Goal: Check status

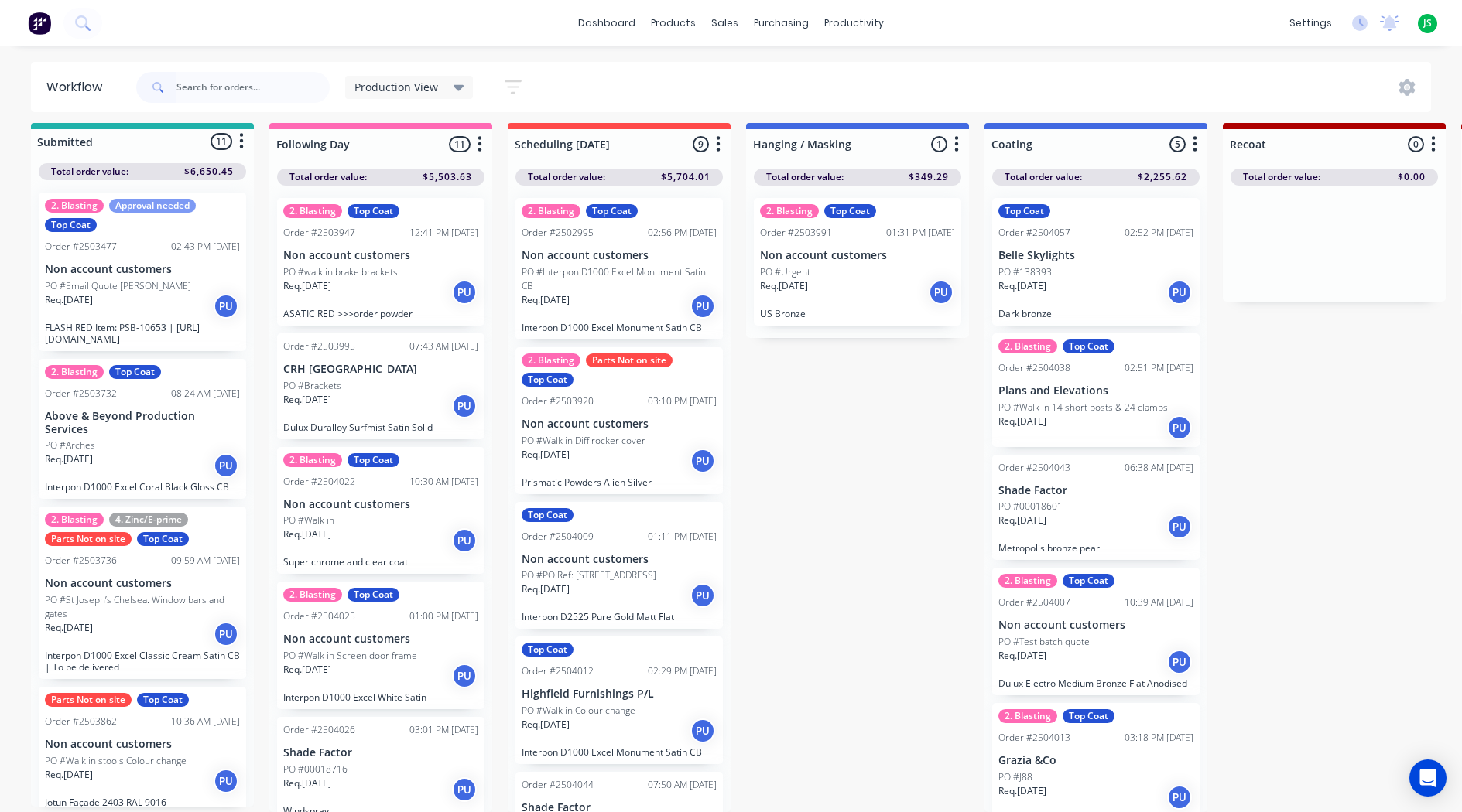
scroll to position [564, 0]
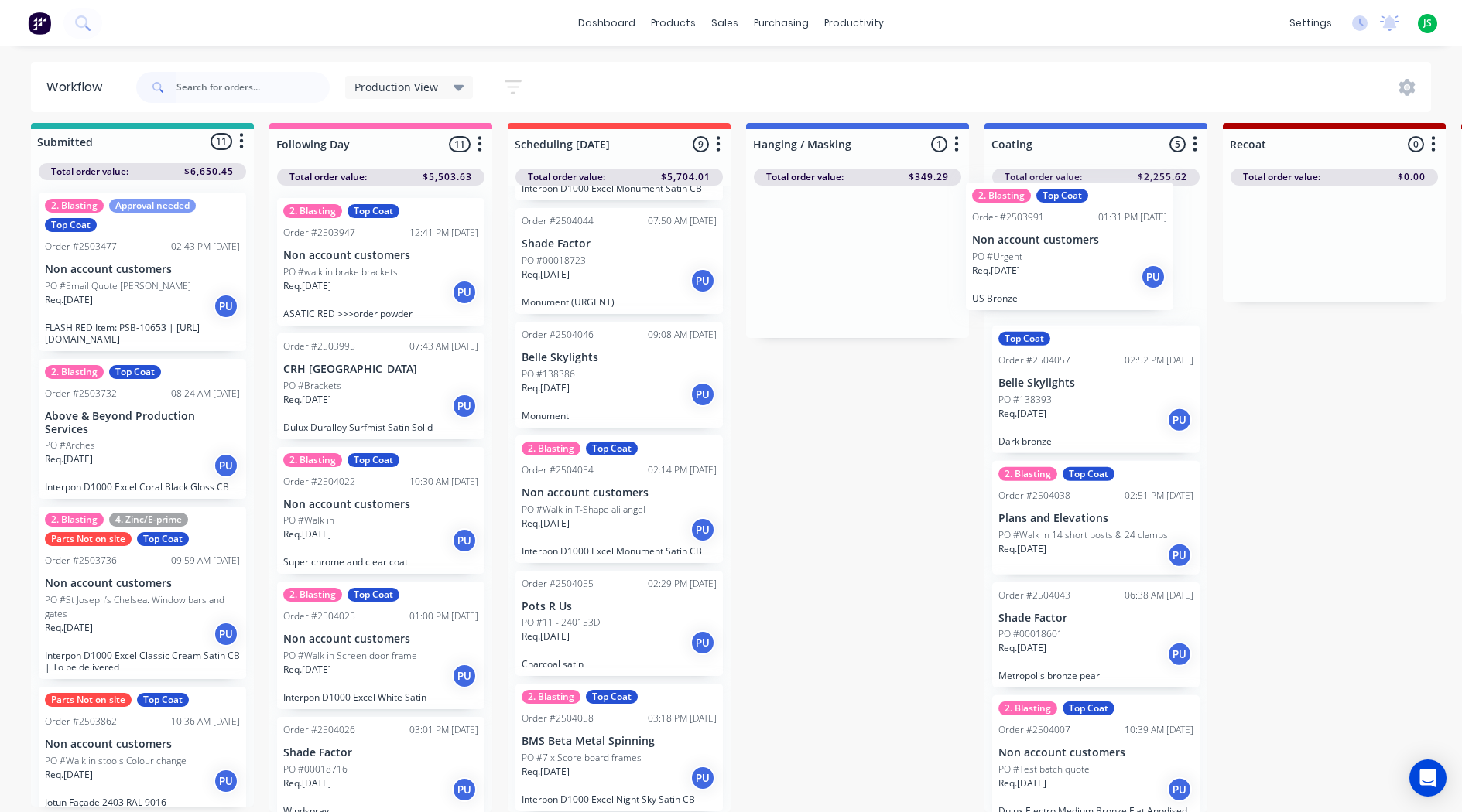
drag, startPoint x: 895, startPoint y: 289, endPoint x: 1113, endPoint y: 288, distance: 218.0
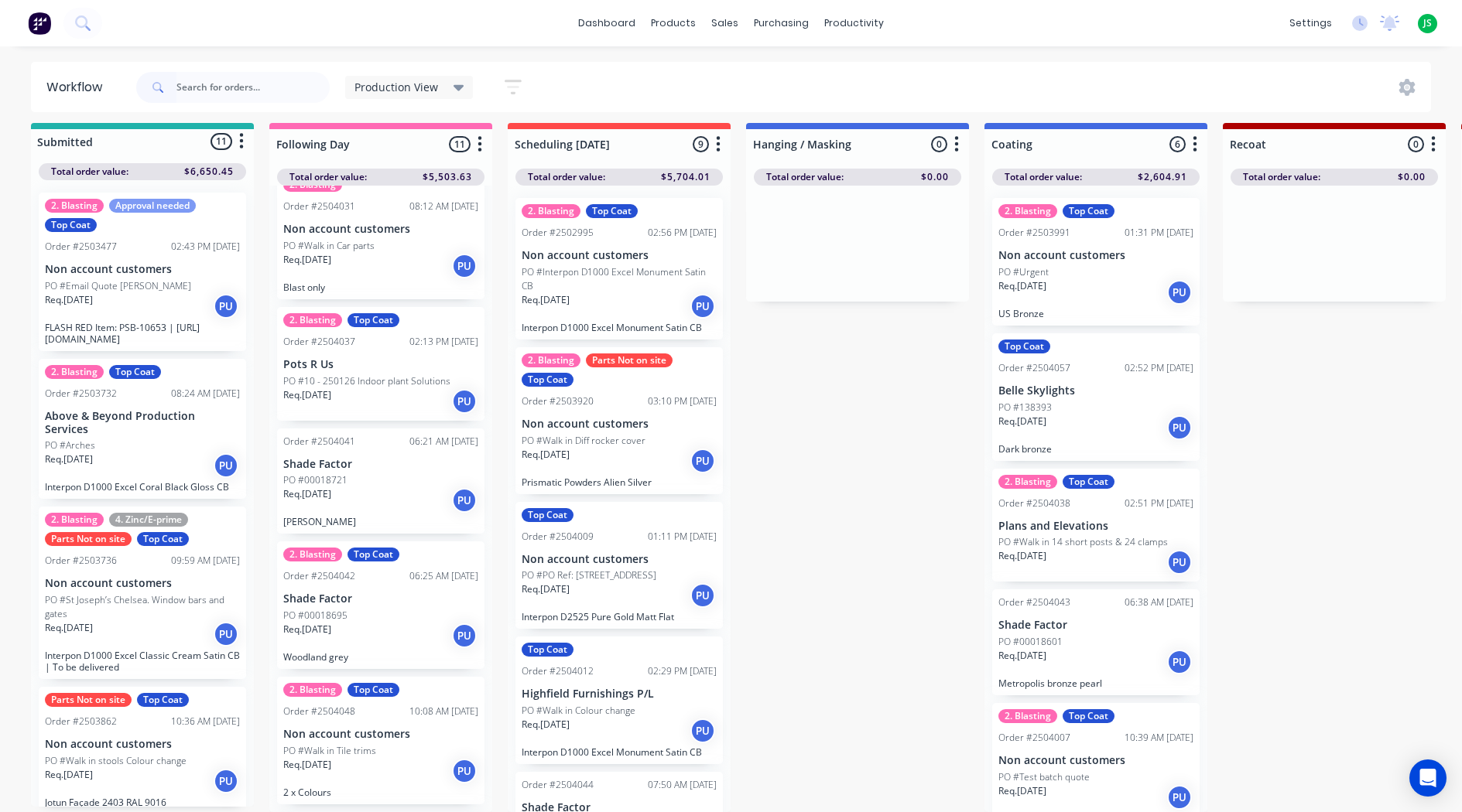
scroll to position [774, 0]
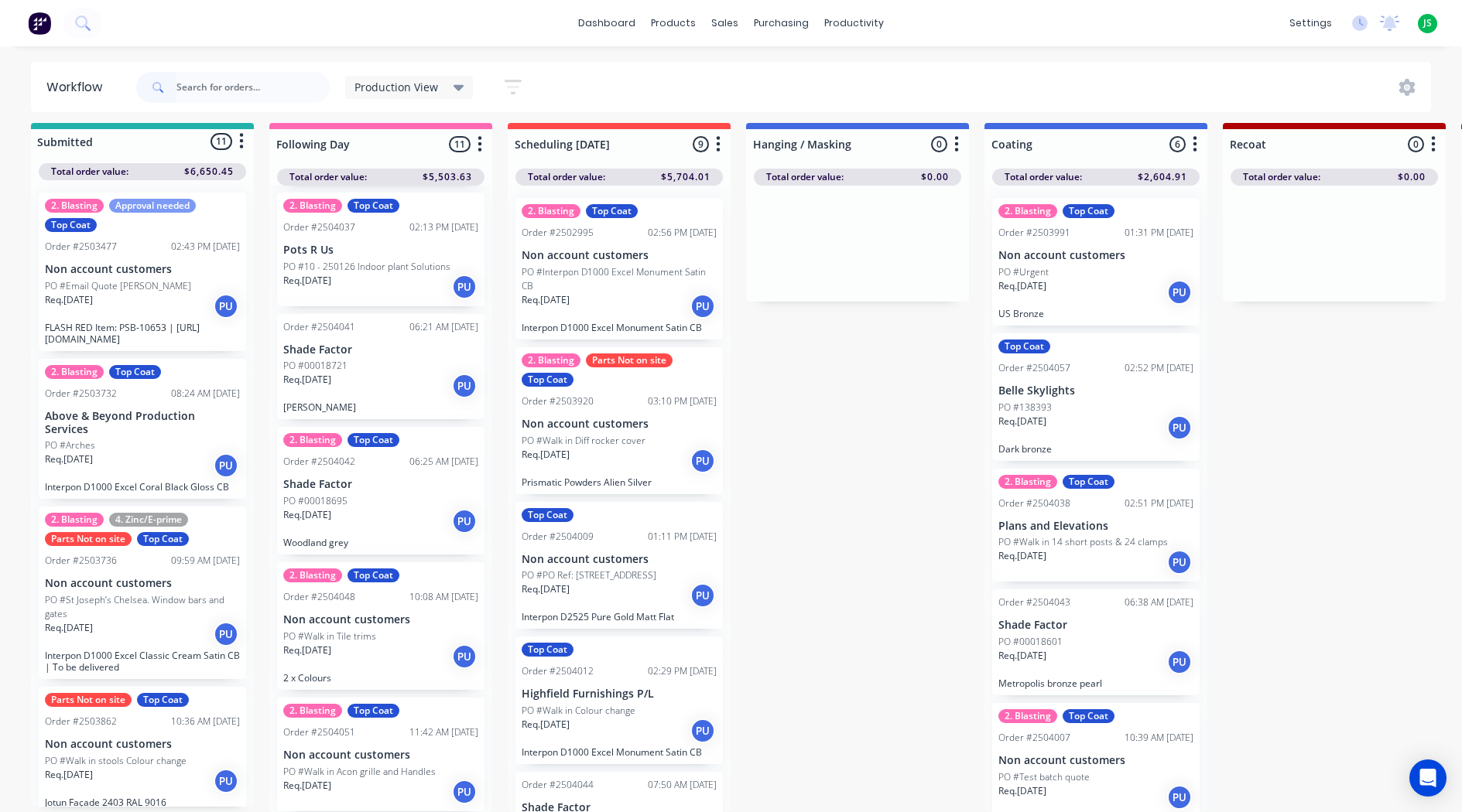
click at [346, 508] on div "Req. [DATE] PU" at bounding box center [380, 520] width 195 height 26
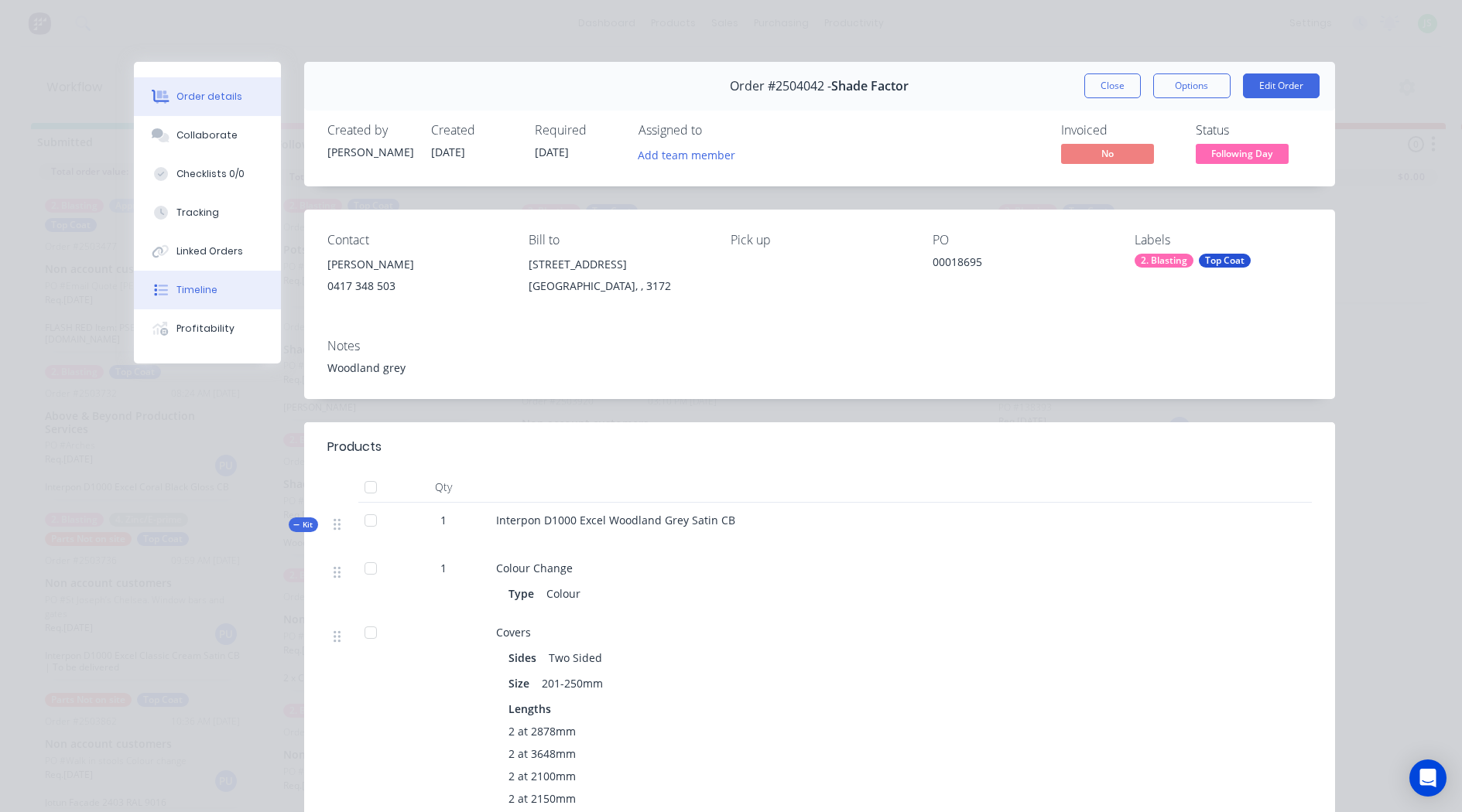
click at [188, 279] on button "Timeline" at bounding box center [207, 290] width 147 height 38
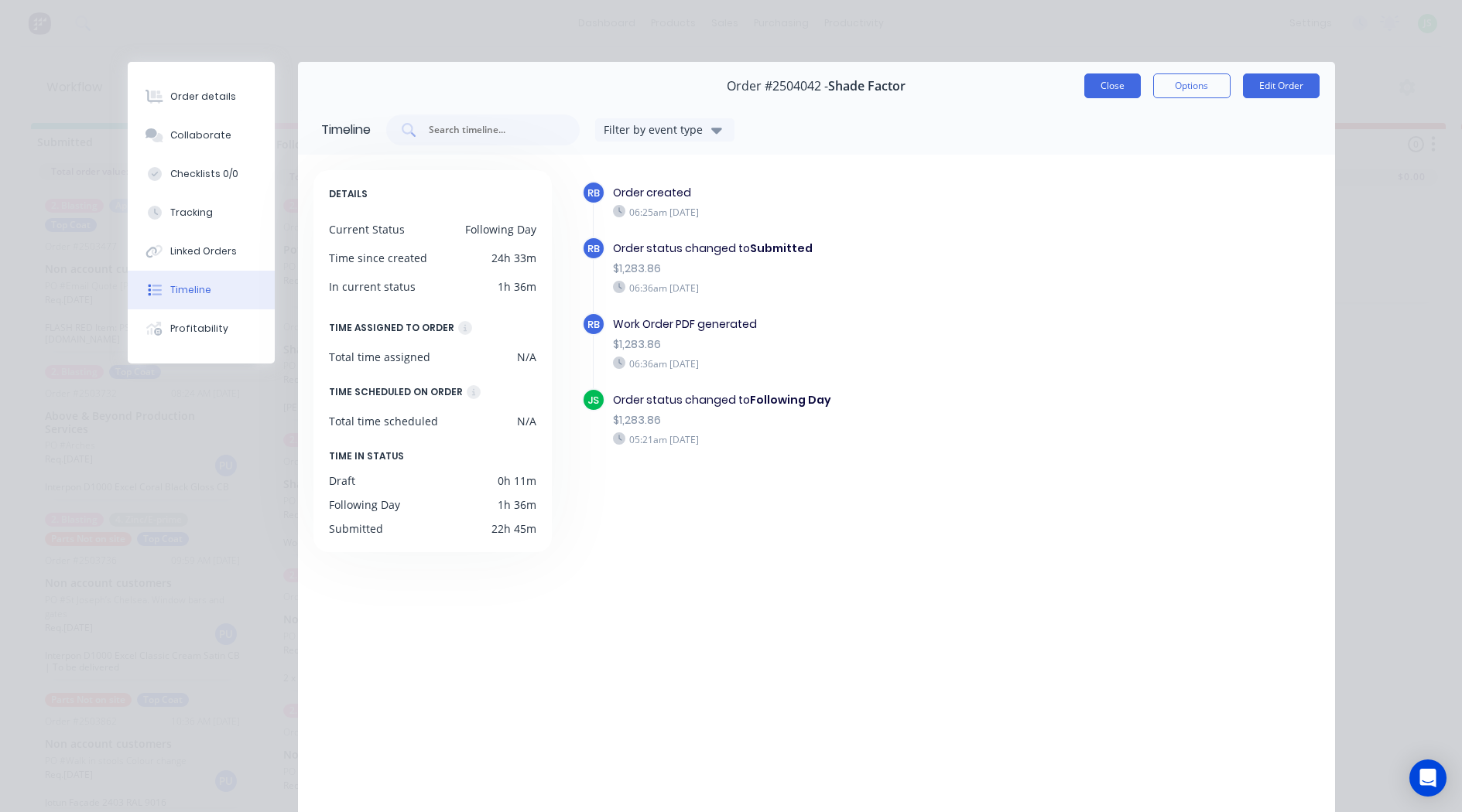
click at [1099, 89] on button "Close" at bounding box center [1112, 86] width 57 height 25
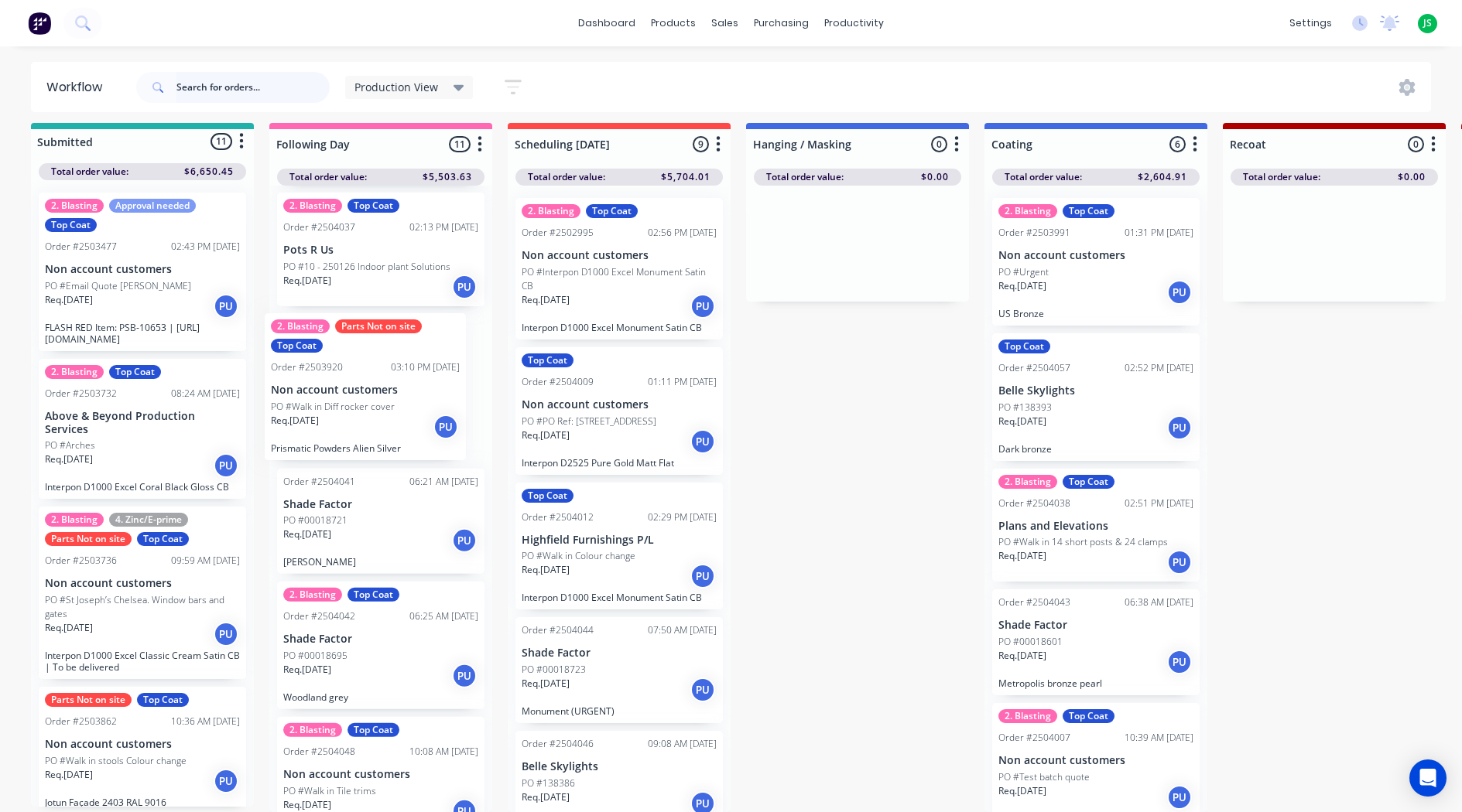
scroll to position [20, 0]
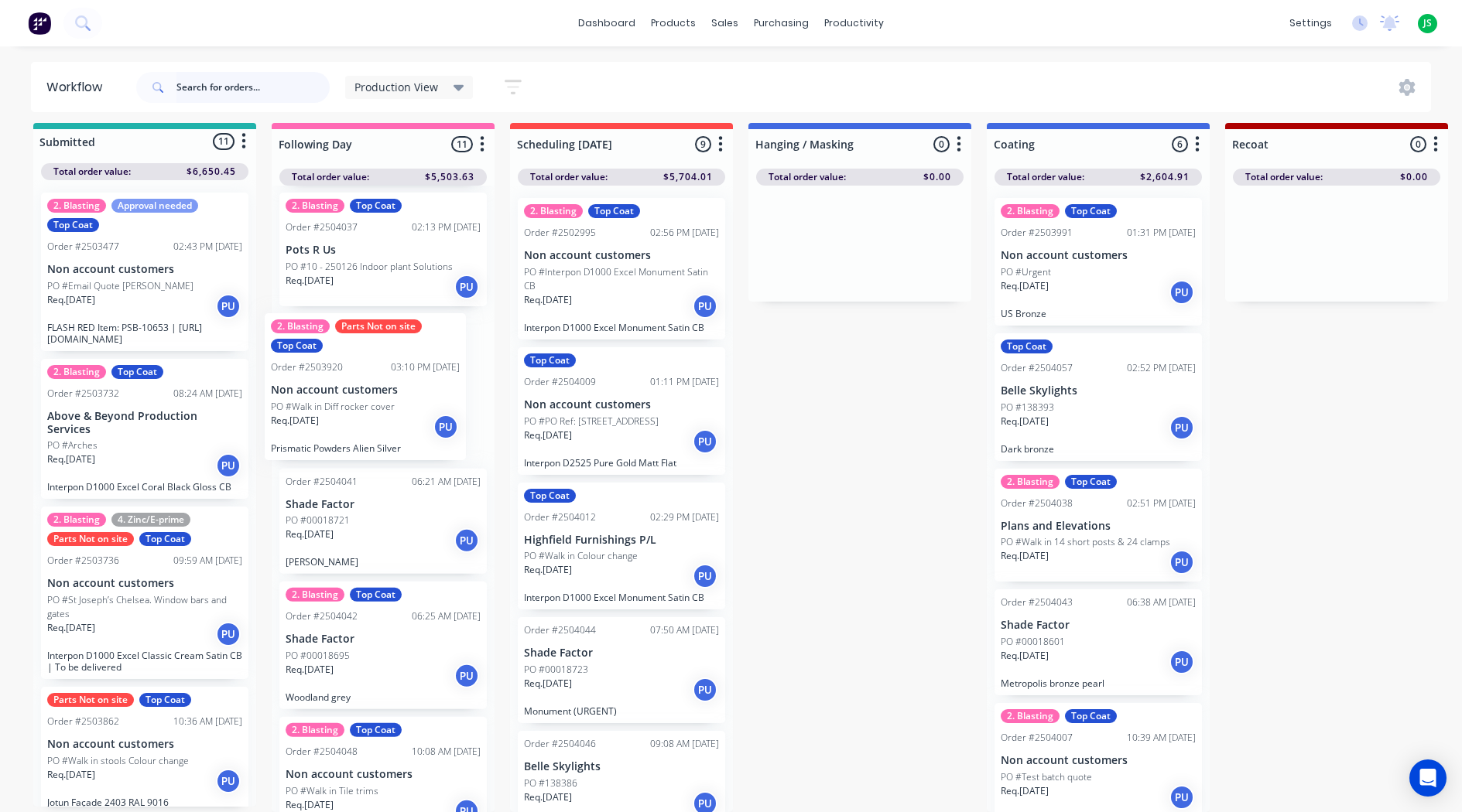
drag, startPoint x: 653, startPoint y: 437, endPoint x: 398, endPoint y: 415, distance: 255.9
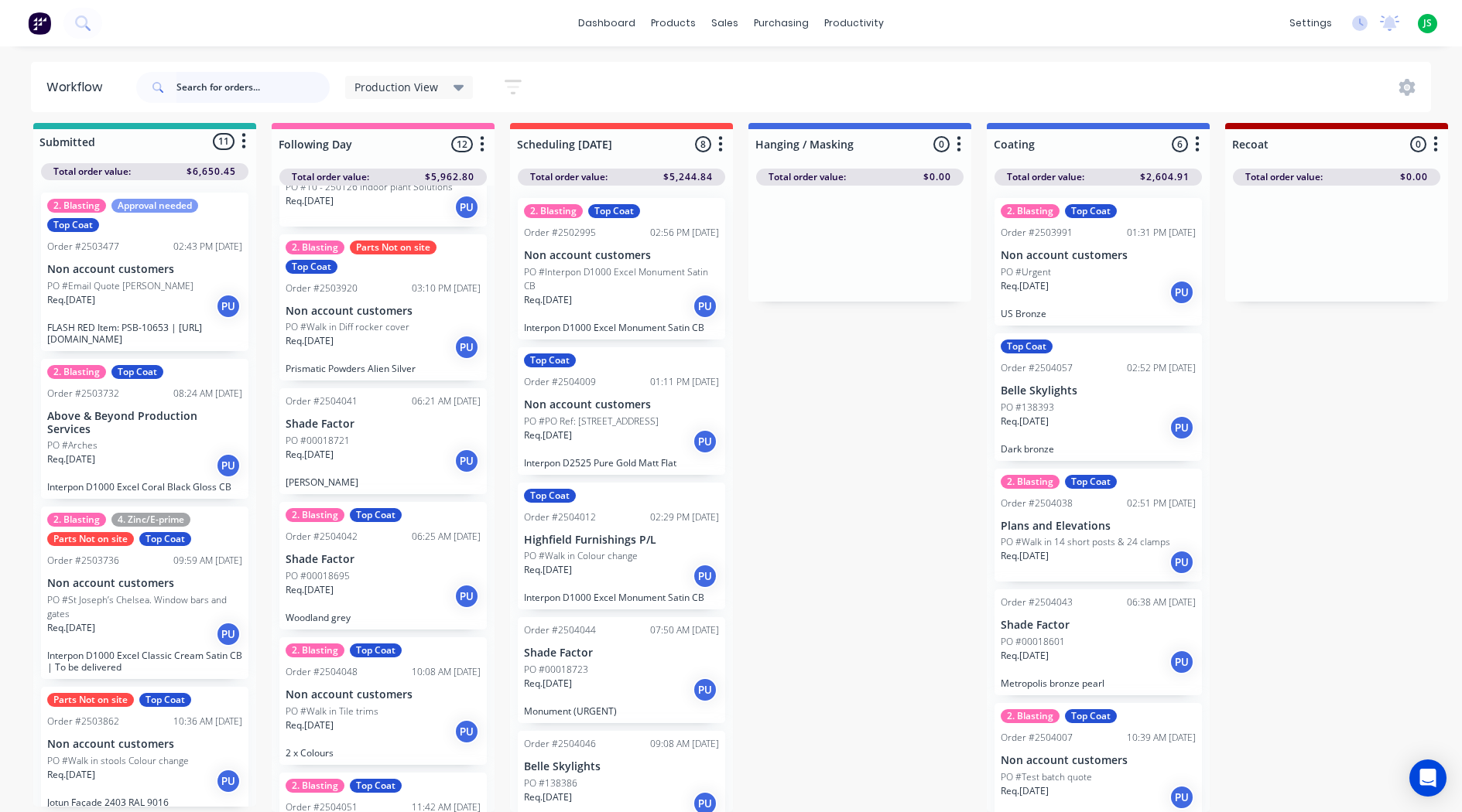
scroll to position [928, 0]
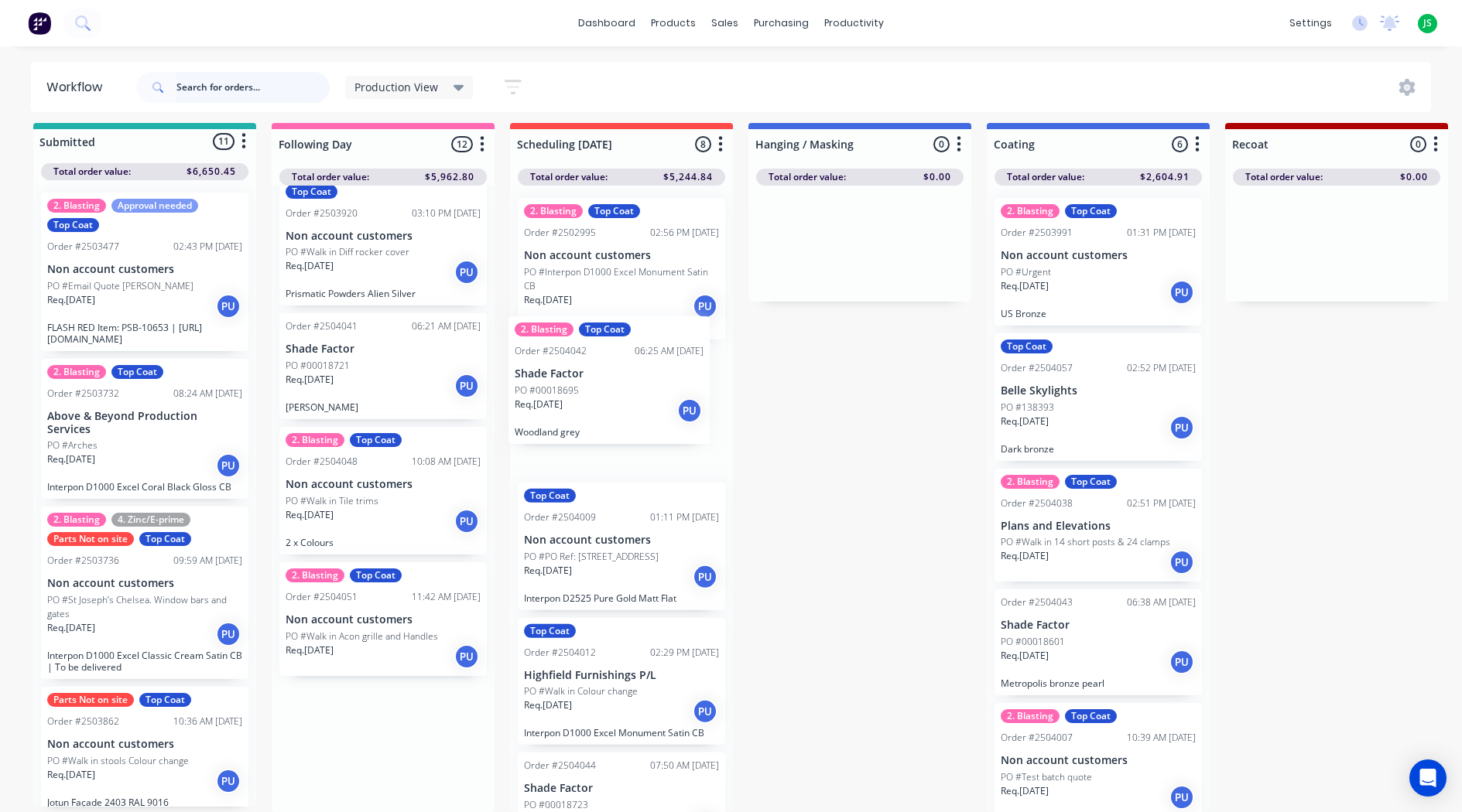
drag, startPoint x: 369, startPoint y: 489, endPoint x: 609, endPoint y: 381, distance: 263.2
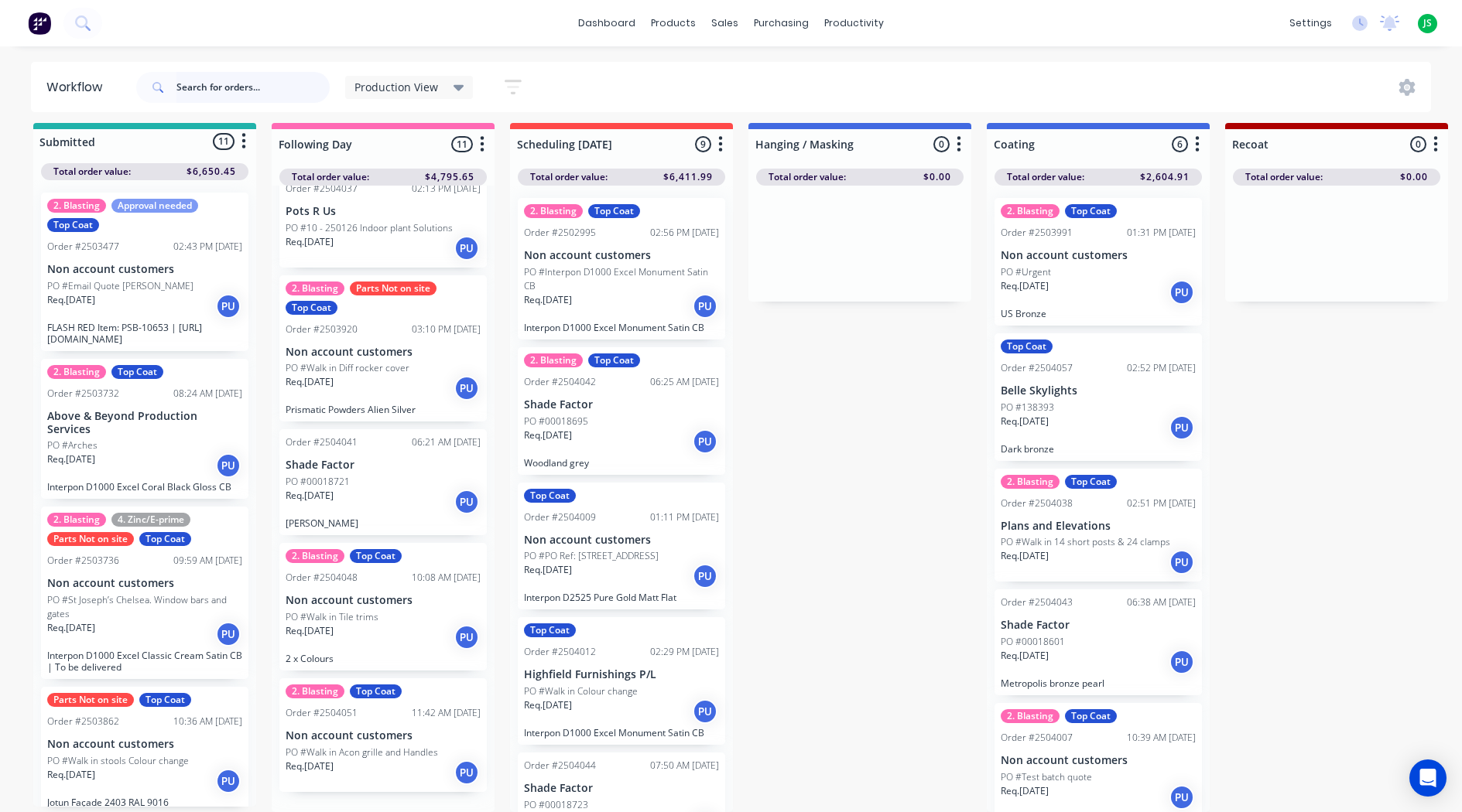
scroll to position [793, 0]
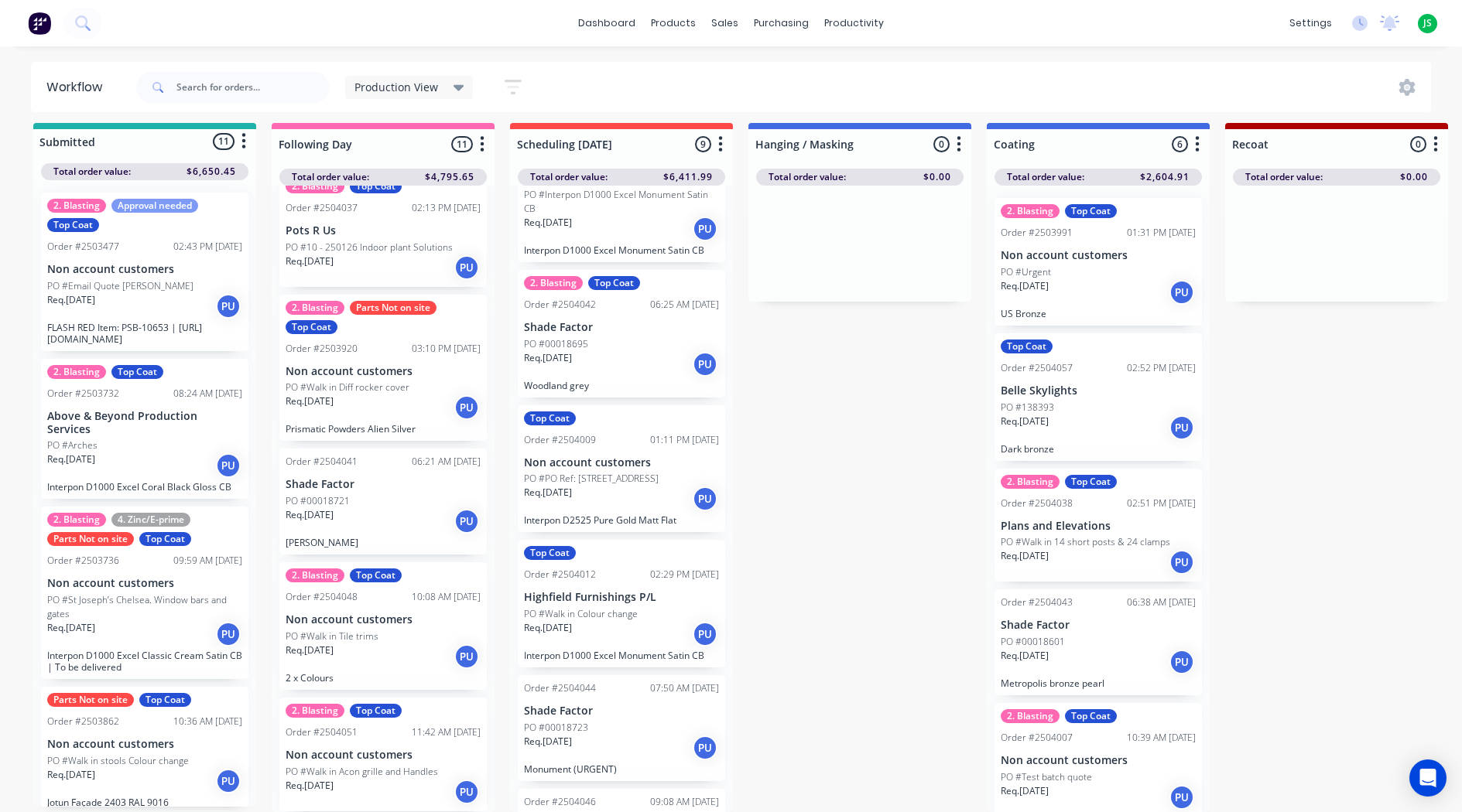
scroll to position [0, 0]
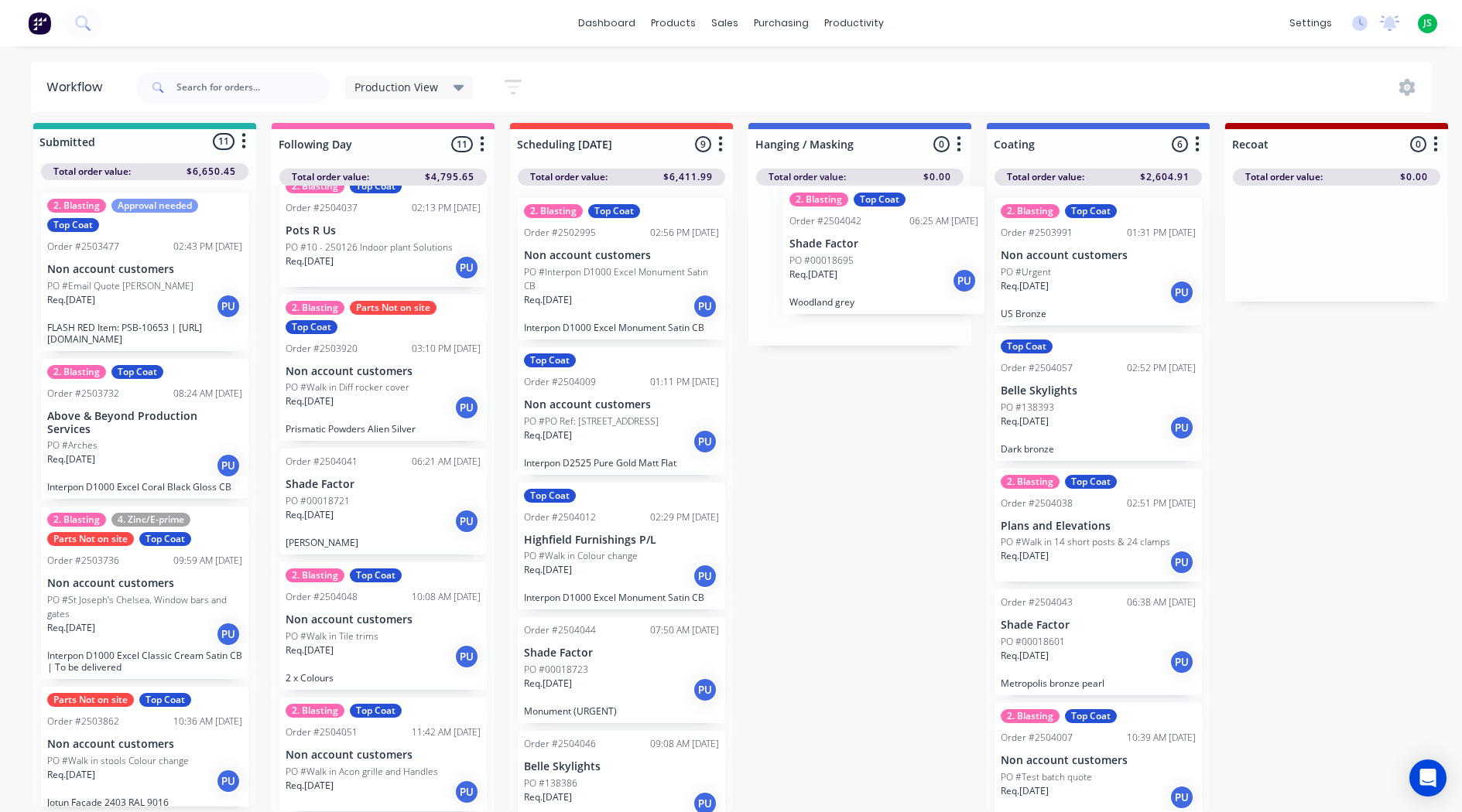
drag, startPoint x: 585, startPoint y: 413, endPoint x: 854, endPoint y: 261, distance: 309.0
click at [101, 279] on p "PO #Email Quote [PERSON_NAME]" at bounding box center [120, 286] width 146 height 13
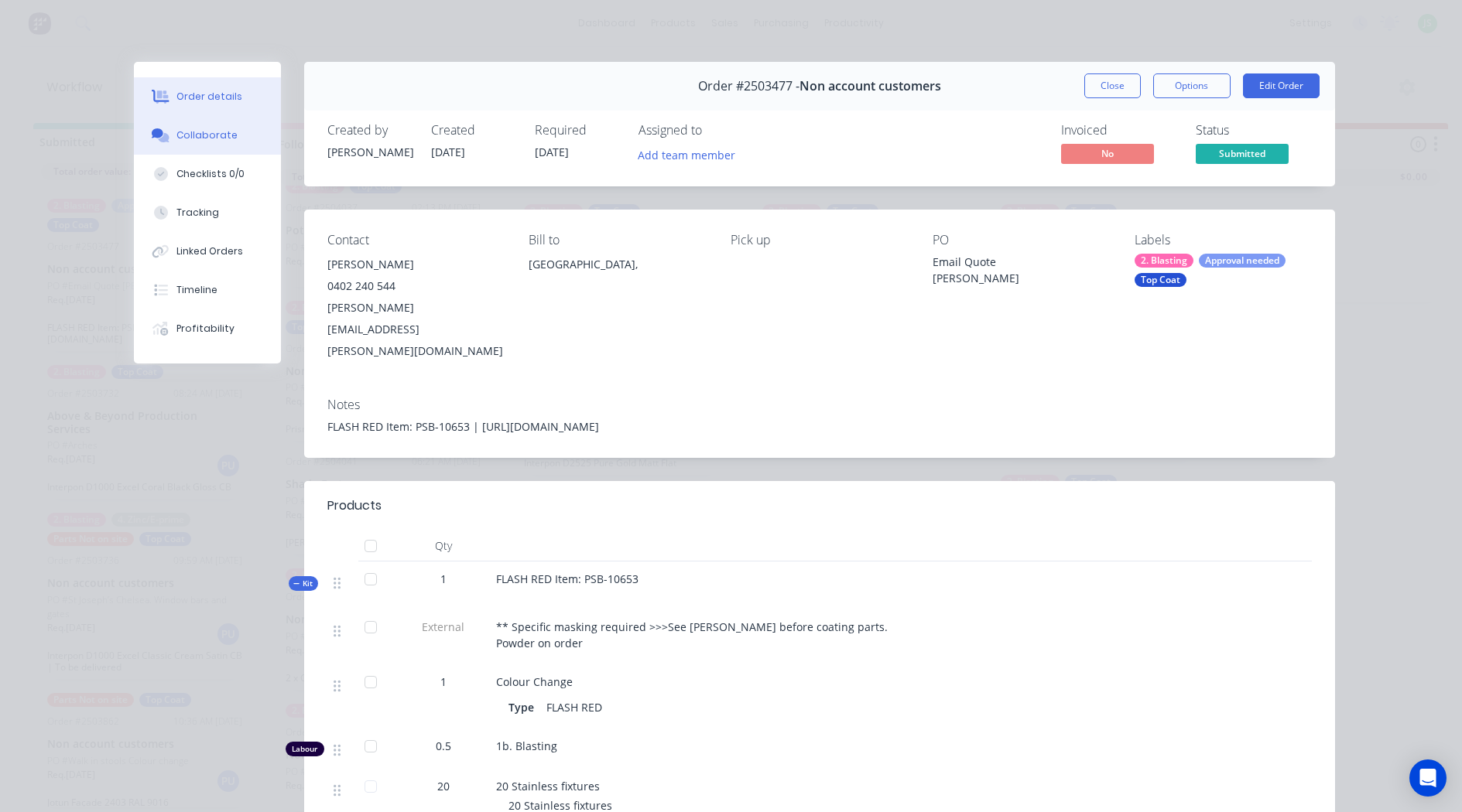
click at [218, 144] on button "Collaborate" at bounding box center [207, 136] width 147 height 38
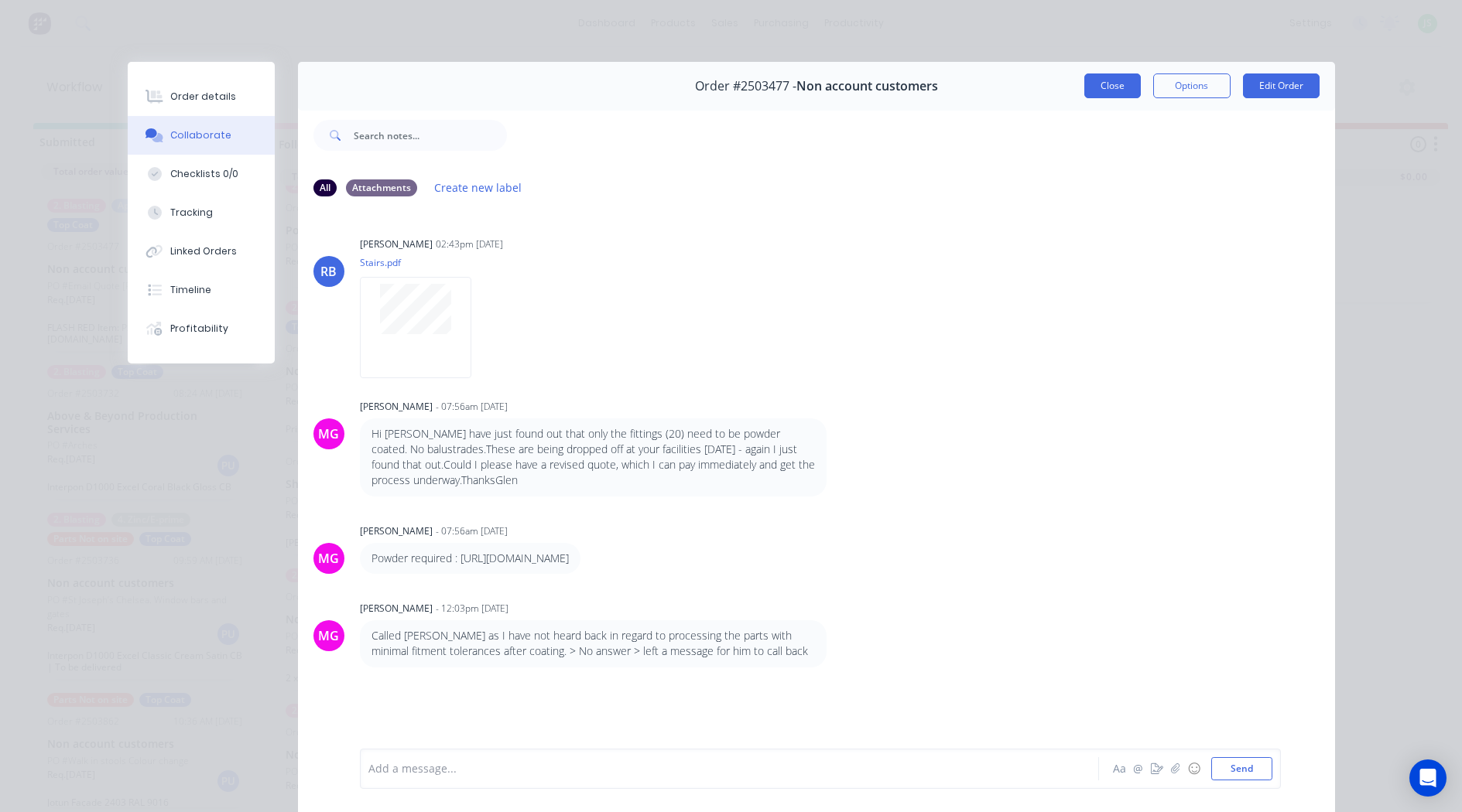
click at [1121, 84] on button "Close" at bounding box center [1112, 86] width 57 height 25
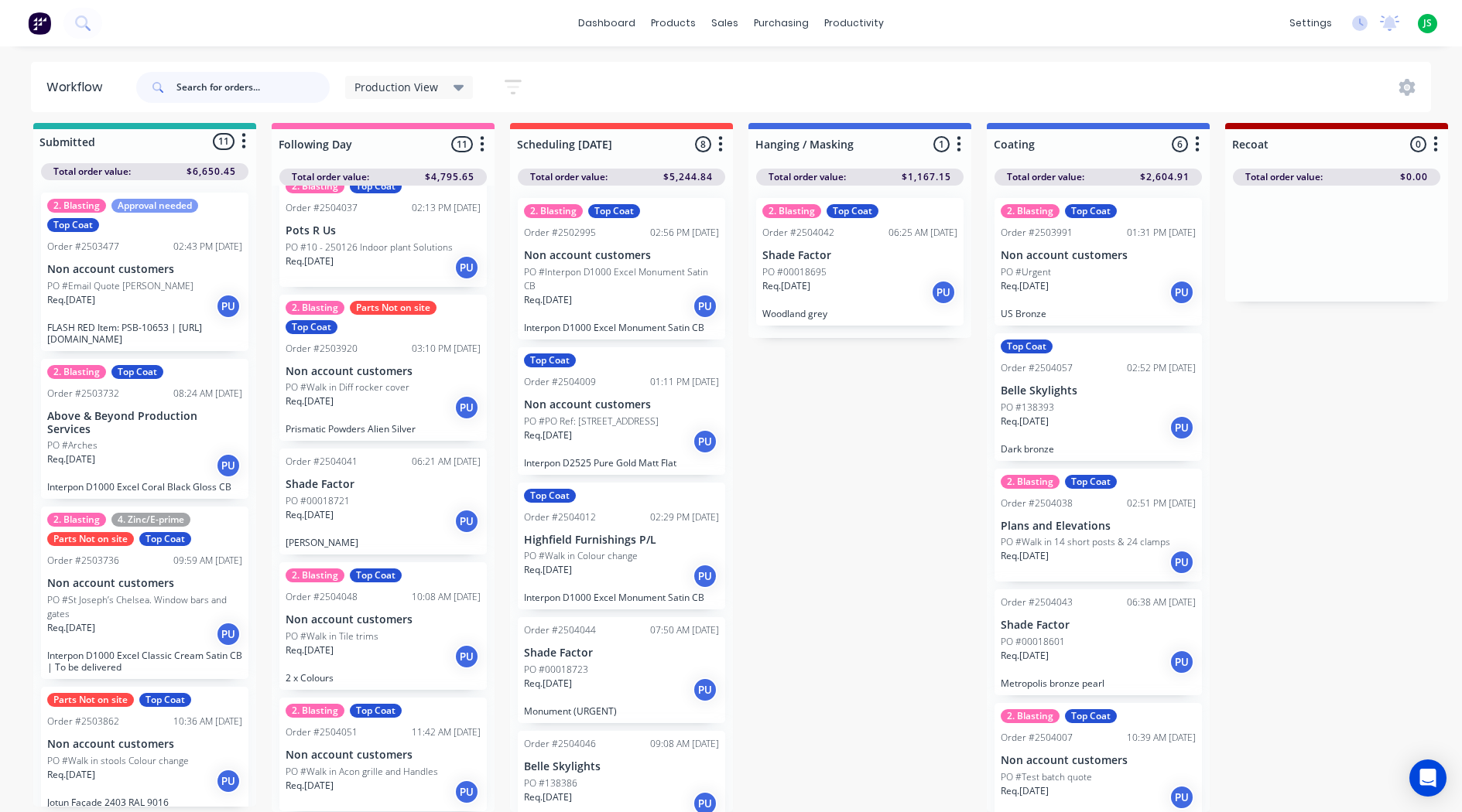
click at [239, 92] on input "text" at bounding box center [252, 88] width 153 height 31
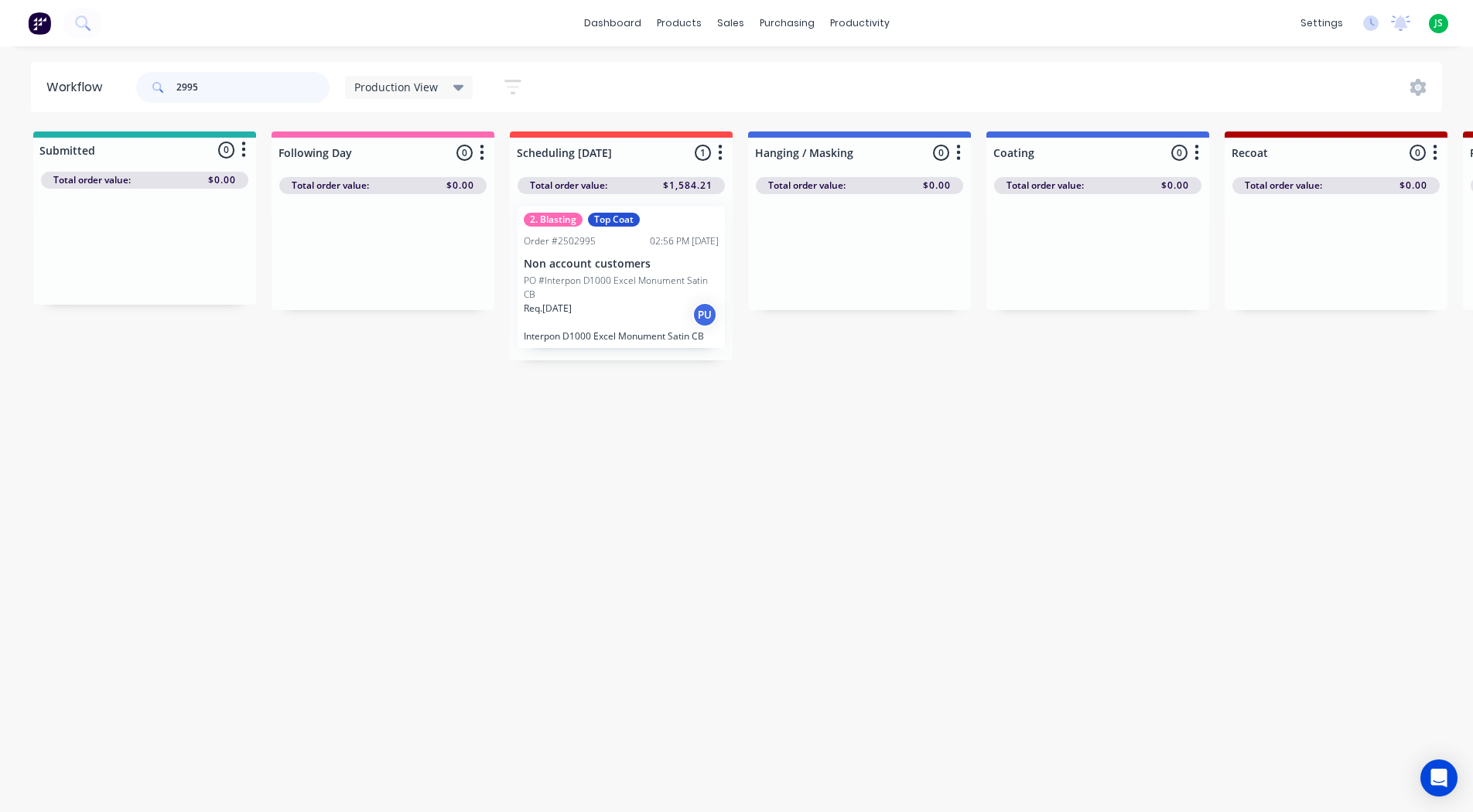
type input "2995"
click at [549, 304] on p "Req. [DATE]" at bounding box center [547, 309] width 48 height 13
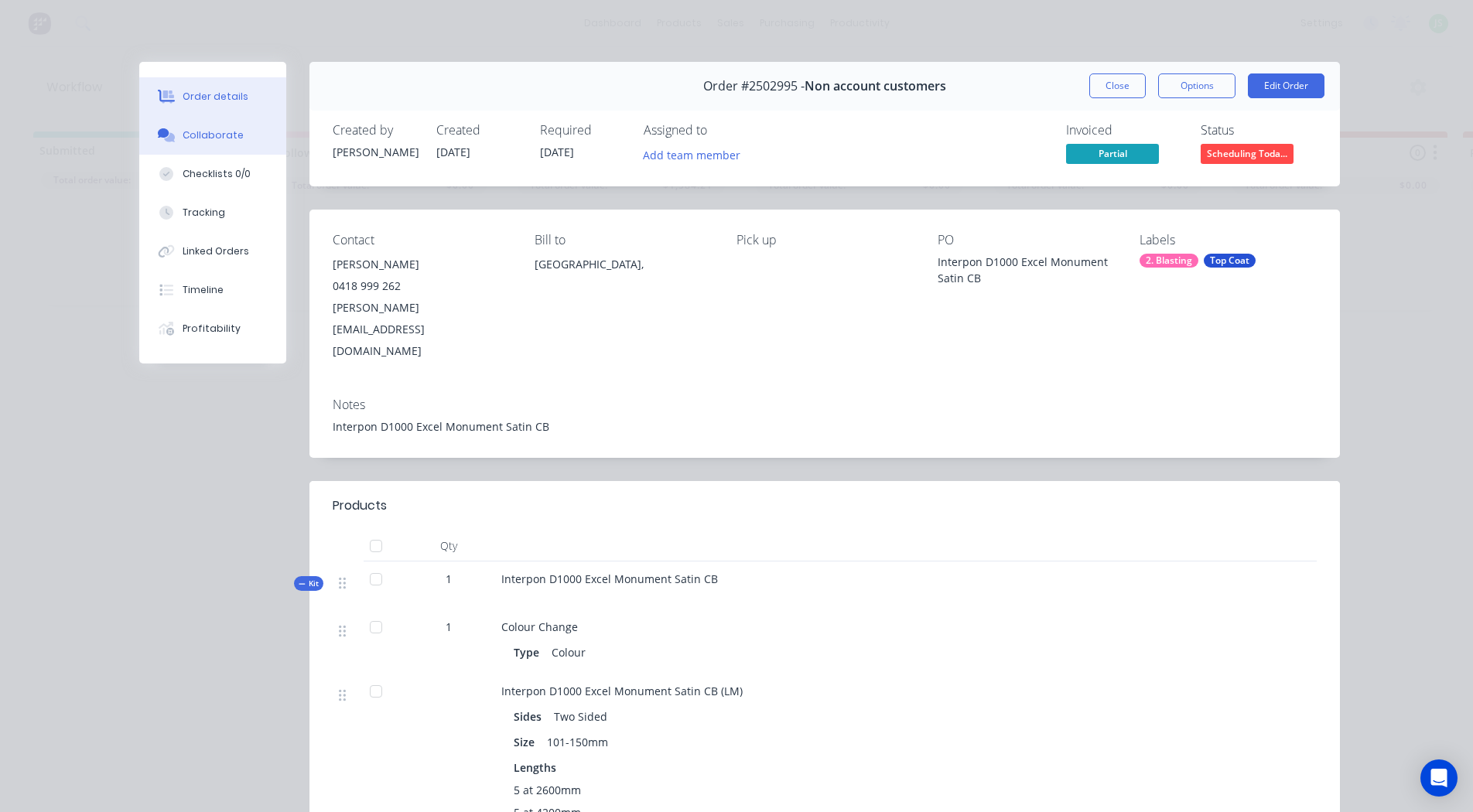
click at [211, 141] on div "Collaborate" at bounding box center [214, 135] width 62 height 13
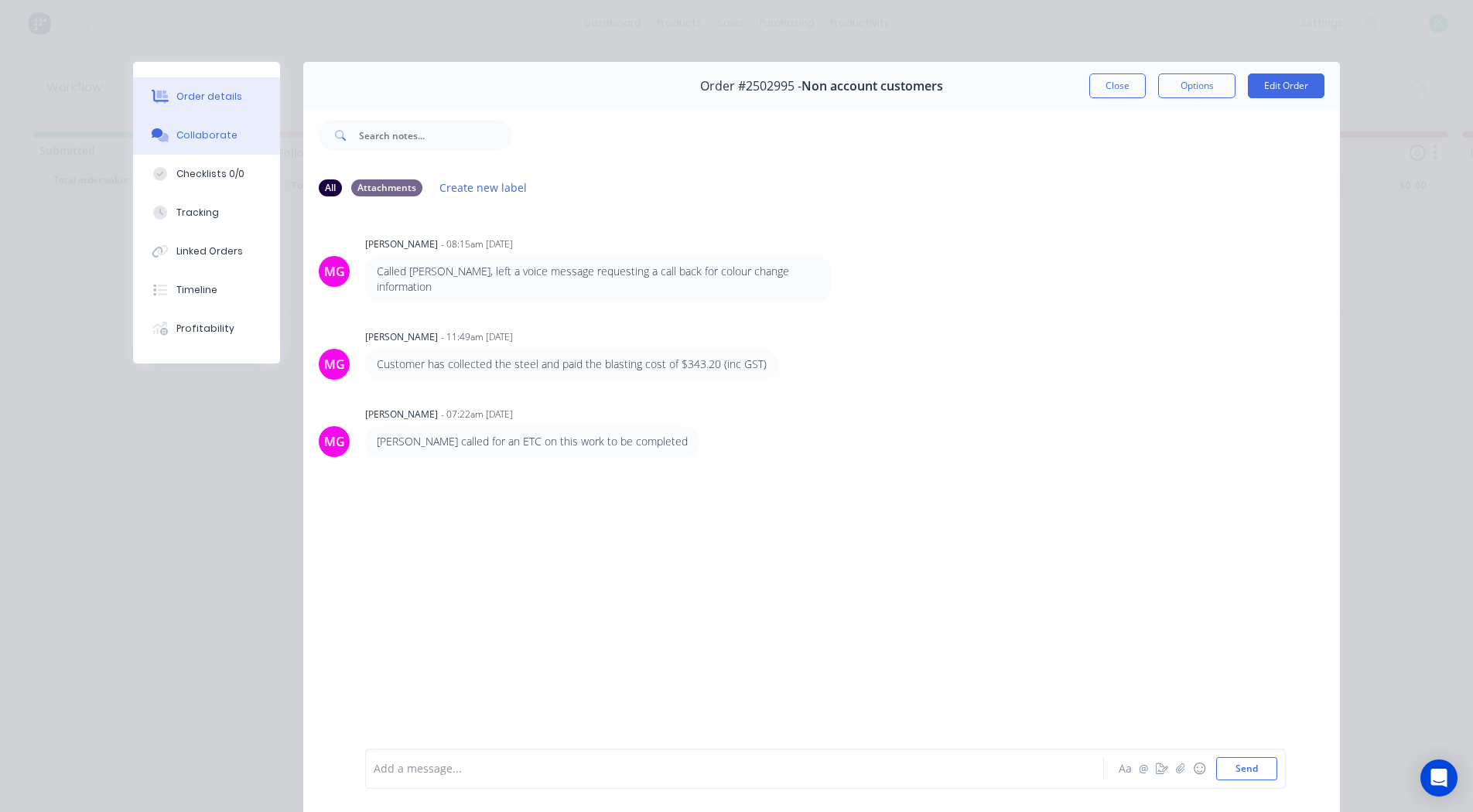
click at [227, 90] on div "Order details" at bounding box center [209, 96] width 65 height 13
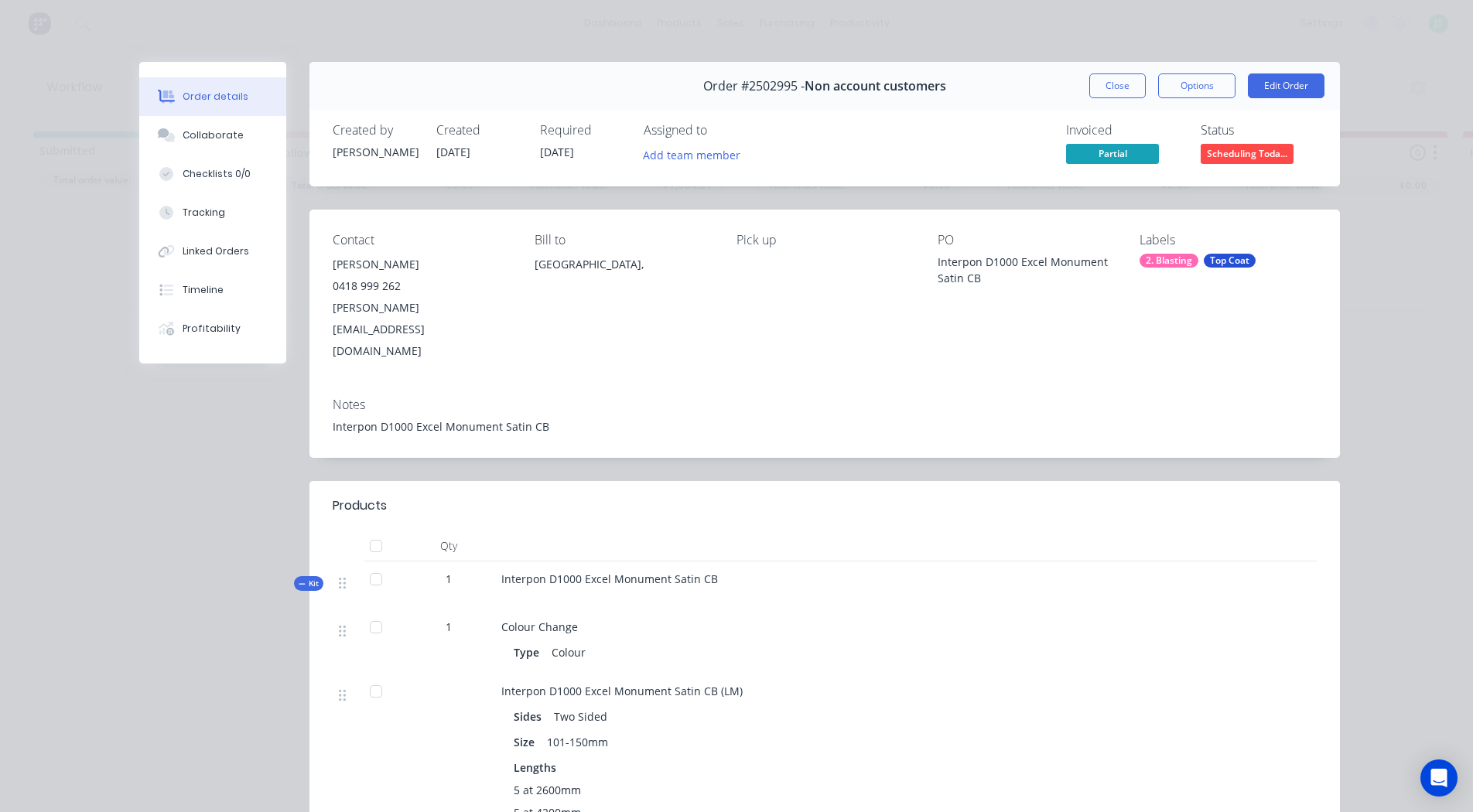
click at [1096, 88] on button "Close" at bounding box center [1117, 86] width 57 height 25
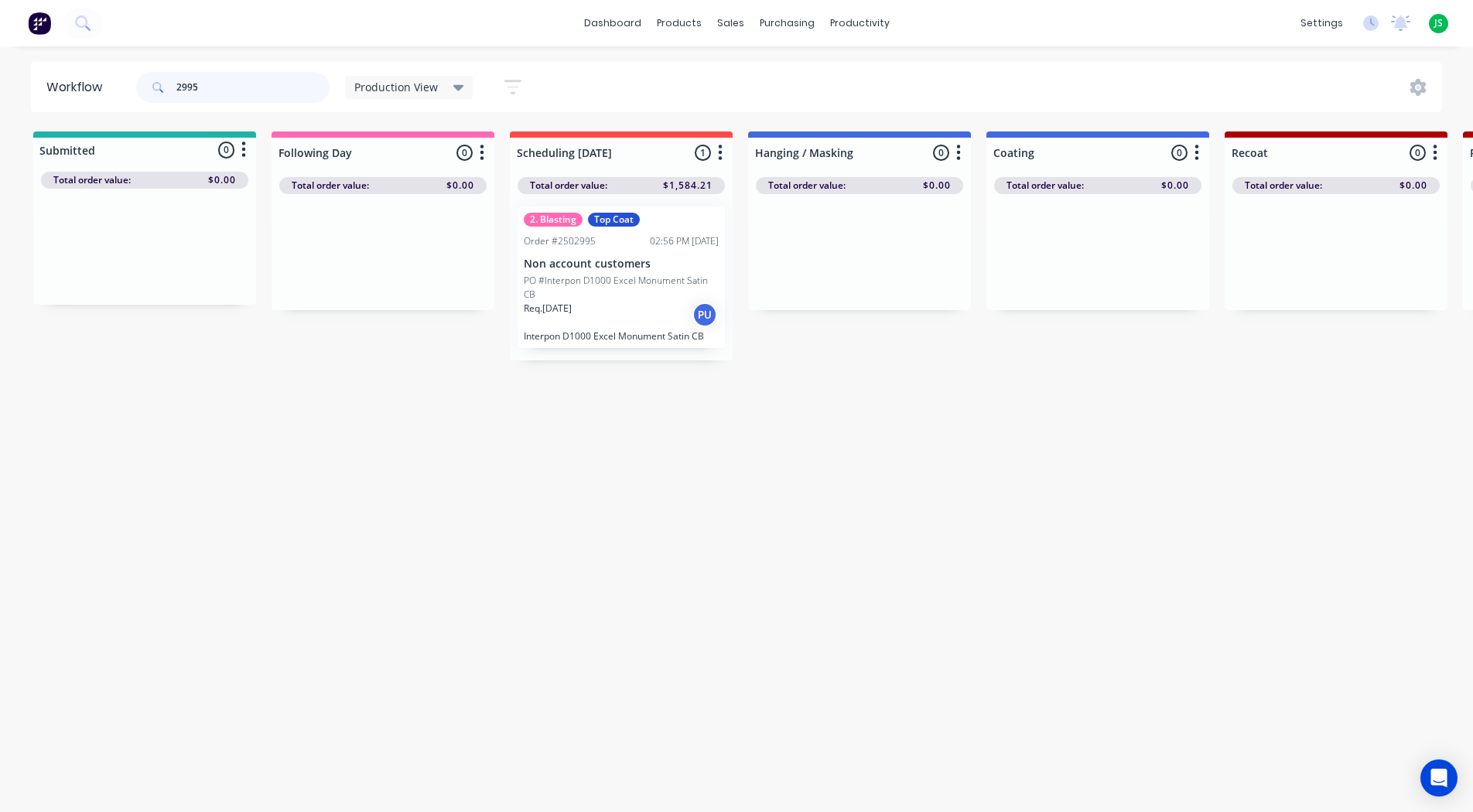
drag, startPoint x: 261, startPoint y: 96, endPoint x: 157, endPoint y: 97, distance: 104.0
click at [157, 97] on div "2995" at bounding box center [232, 88] width 193 height 31
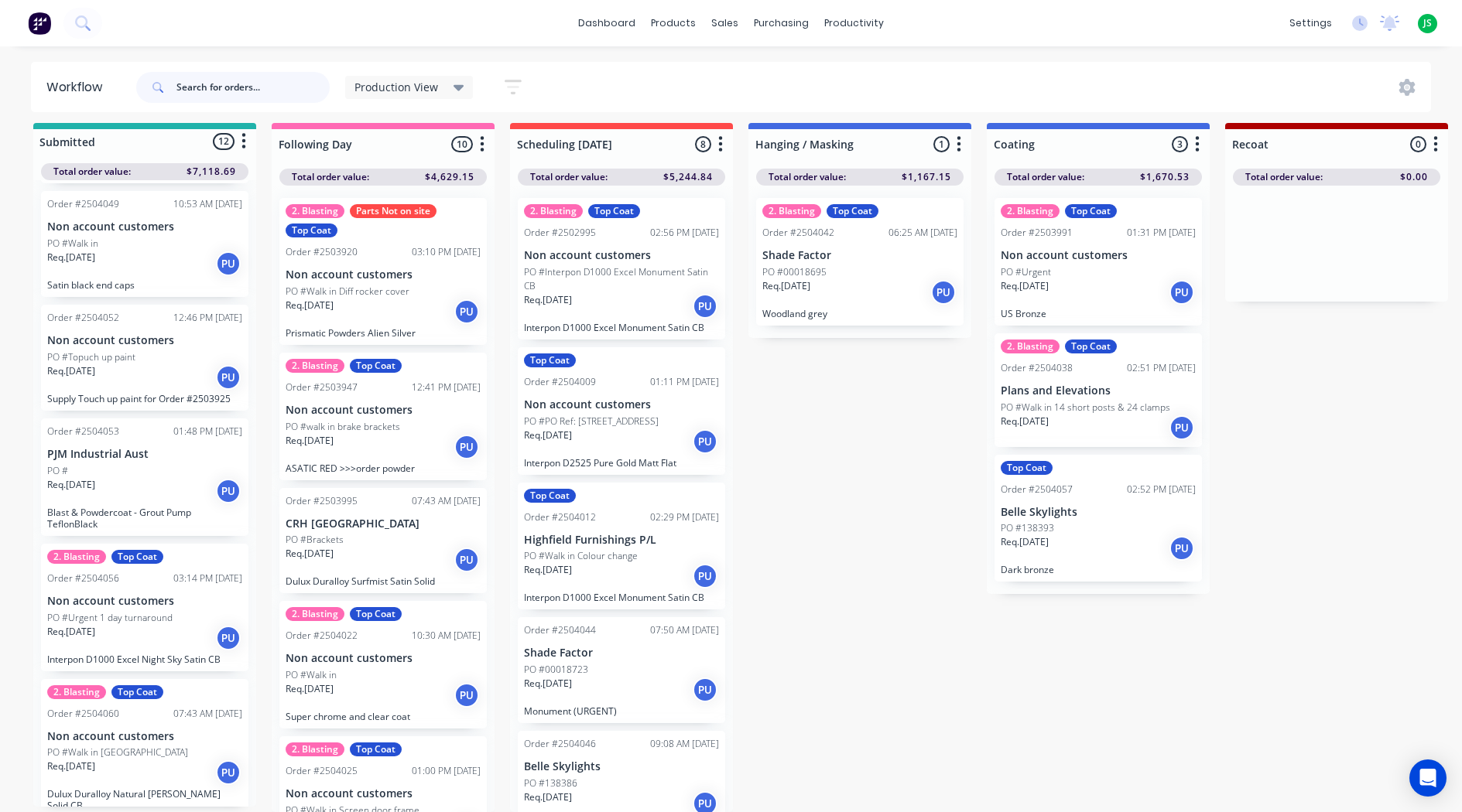
scroll to position [20, 0]
click at [211, 89] on input "text" at bounding box center [252, 88] width 153 height 31
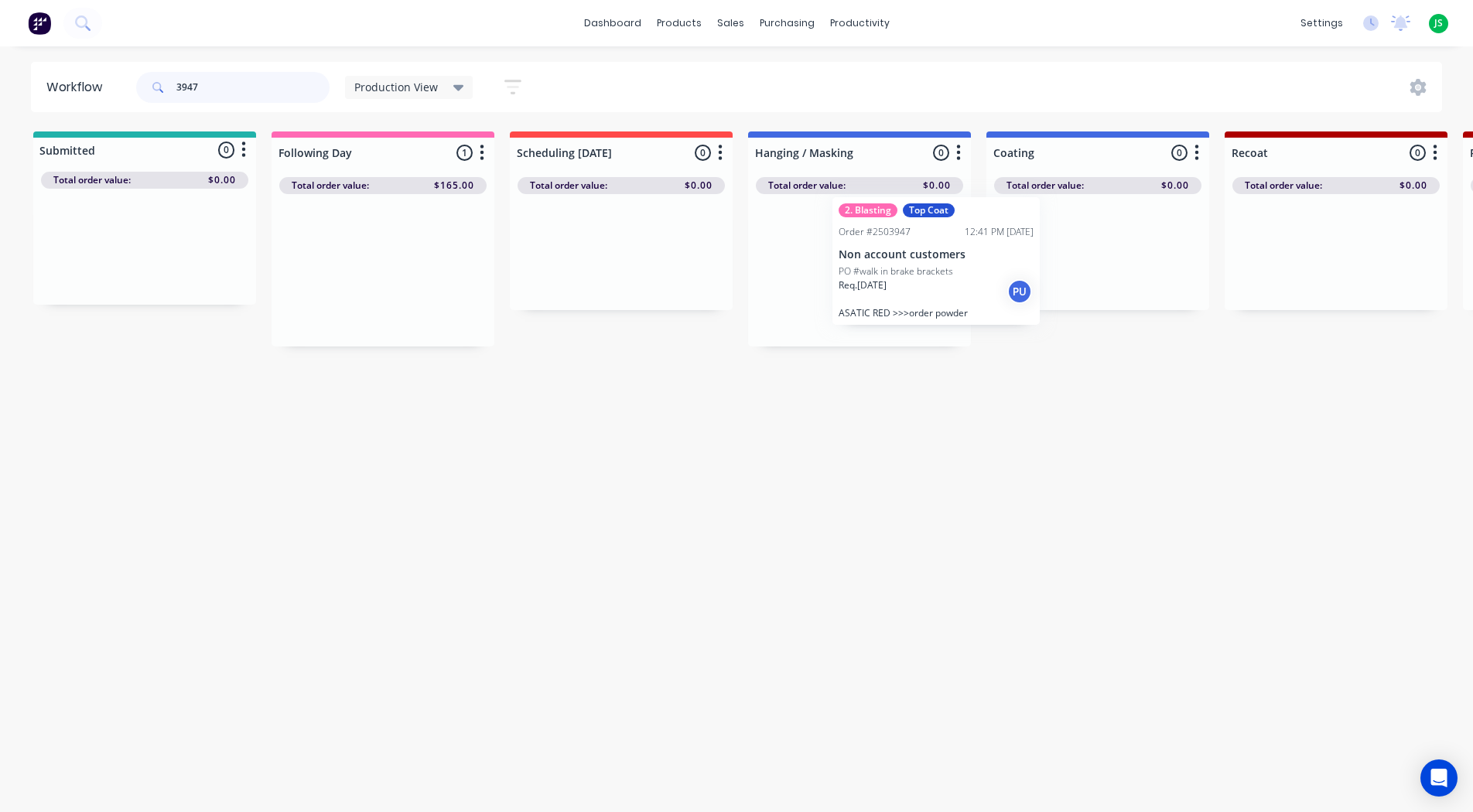
drag, startPoint x: 357, startPoint y: 292, endPoint x: 859, endPoint y: 282, distance: 502.1
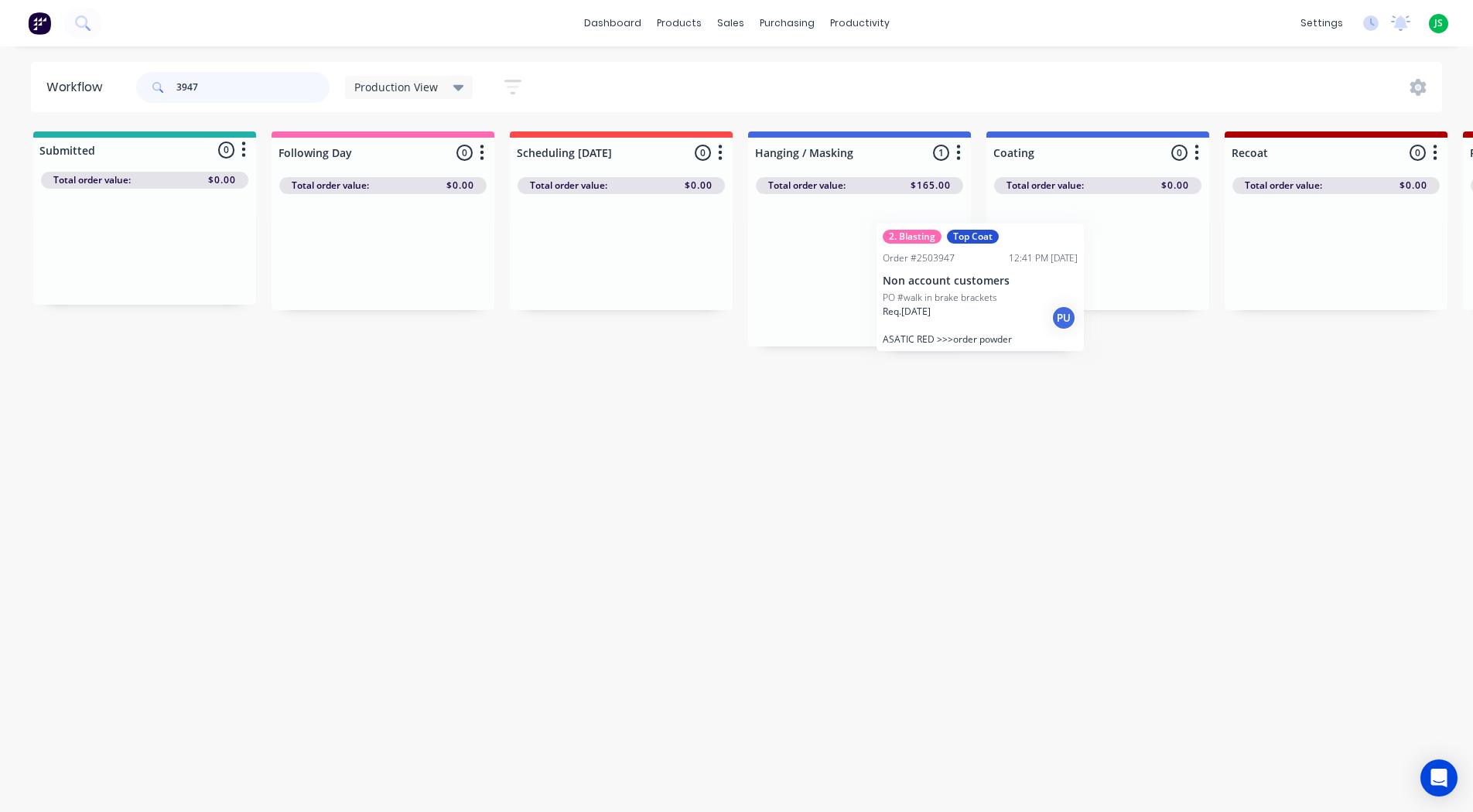
drag, startPoint x: 861, startPoint y: 284, endPoint x: 1076, endPoint y: 270, distance: 215.5
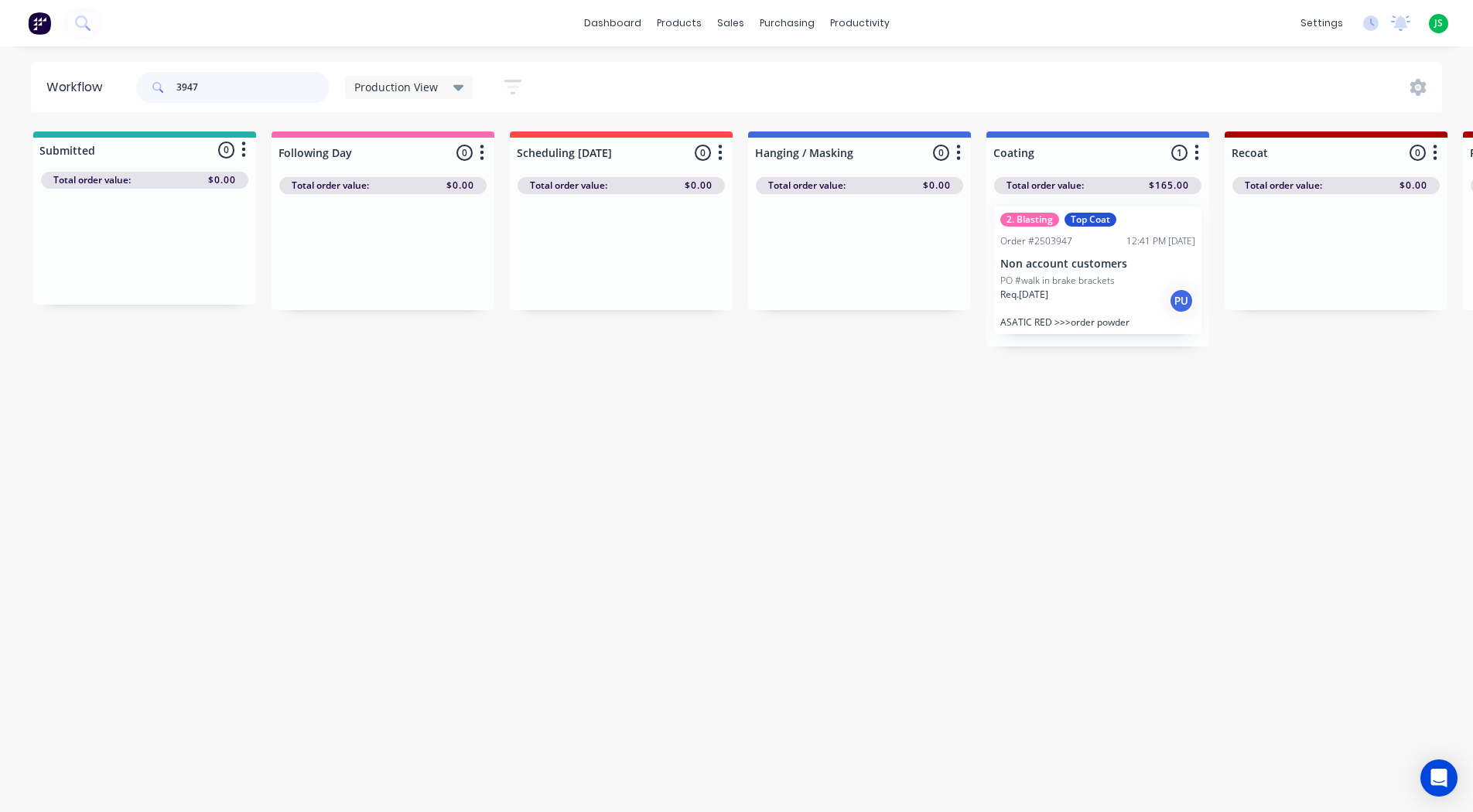
type input "3947"
click at [1003, 483] on div "Workflow 3947 Production View Save new view None edit Production View (Default)…" at bounding box center [736, 421] width 1473 height 720
drag, startPoint x: 224, startPoint y: 86, endPoint x: 48, endPoint y: 140, distance: 184.1
click at [53, 138] on div "Workflow 3947 Production View Save new view None edit Production View (Default)…" at bounding box center [736, 421] width 1473 height 720
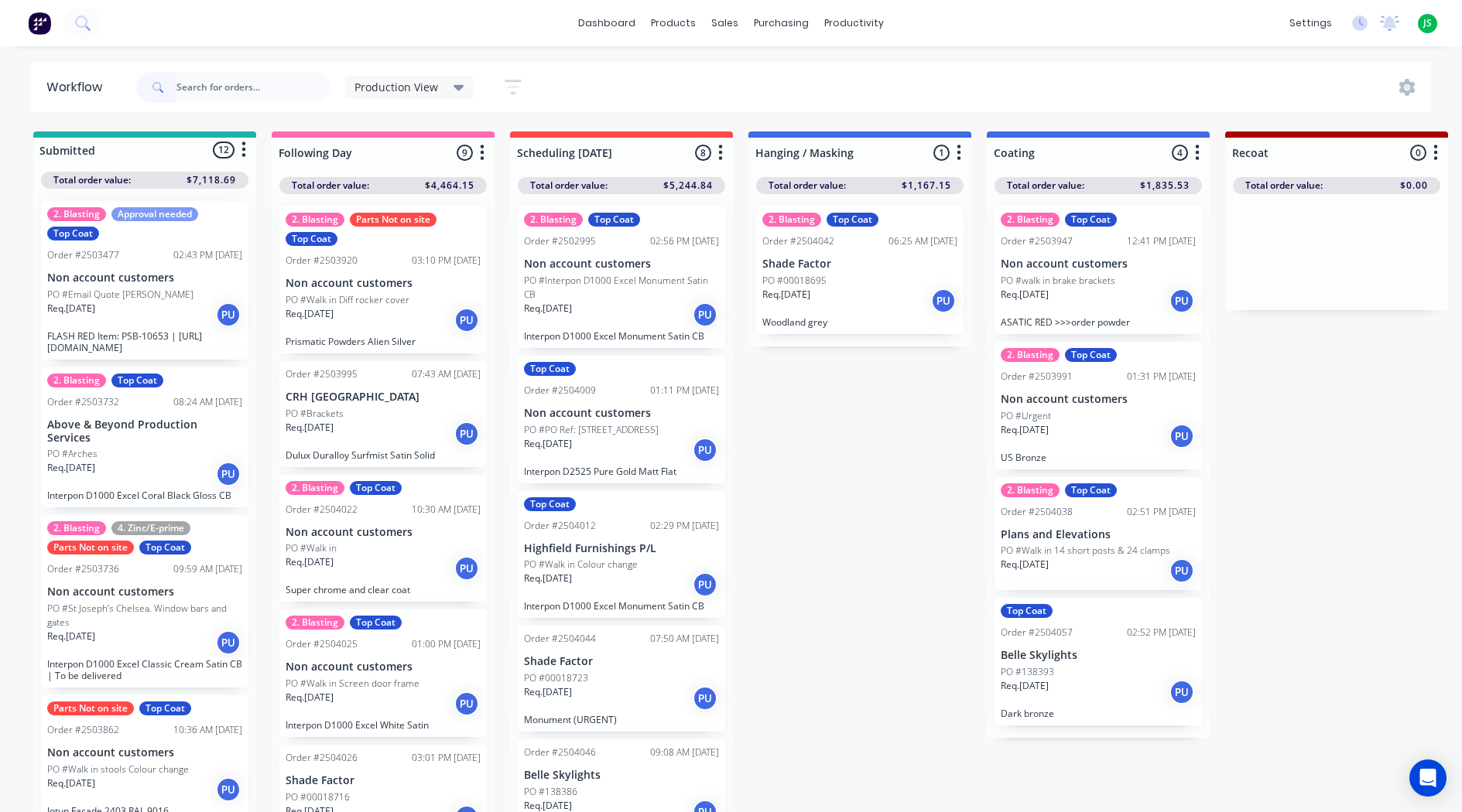
click at [390, 307] on div "Req. [DATE] PU" at bounding box center [383, 319] width 195 height 26
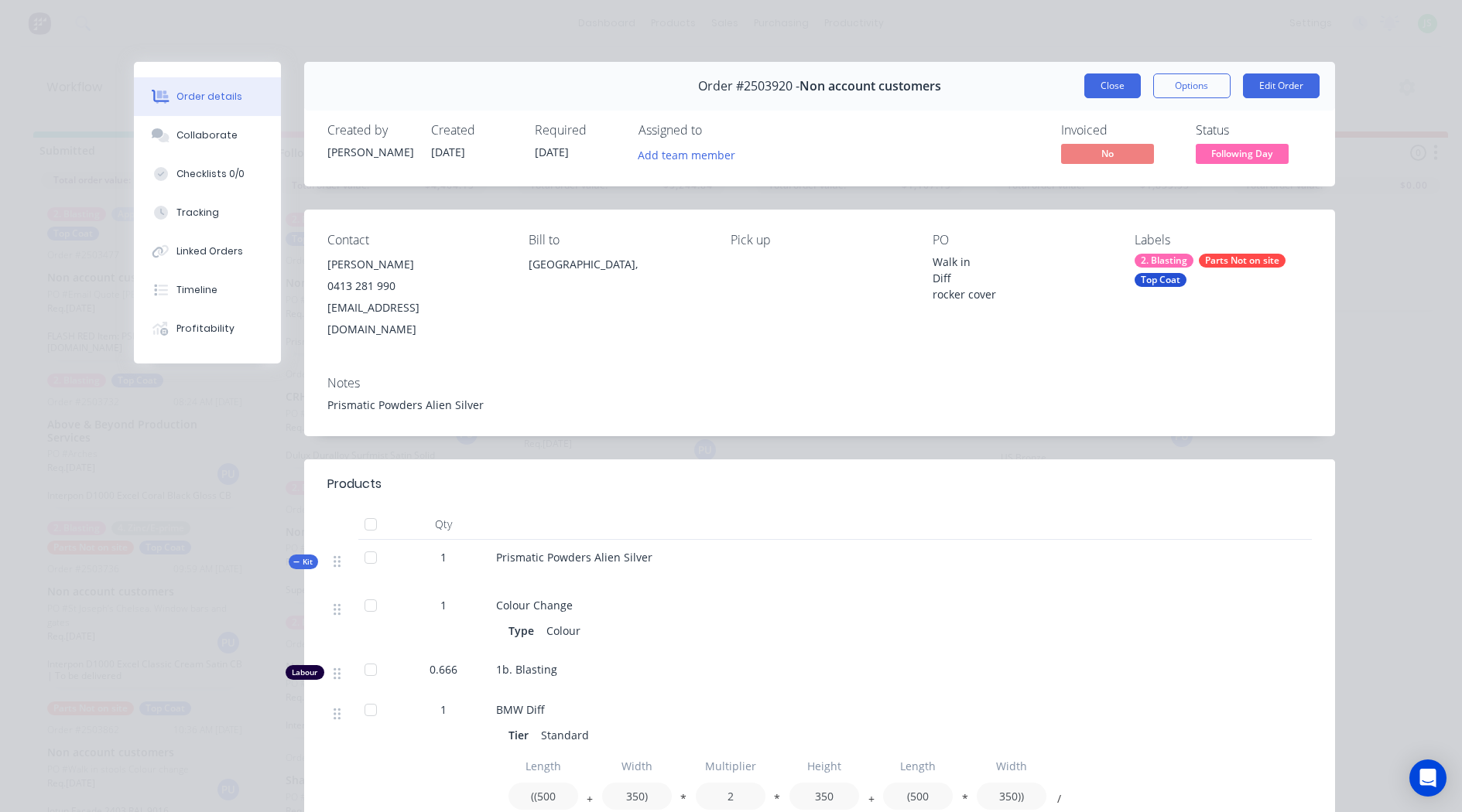
click at [1115, 86] on button "Close" at bounding box center [1112, 86] width 57 height 25
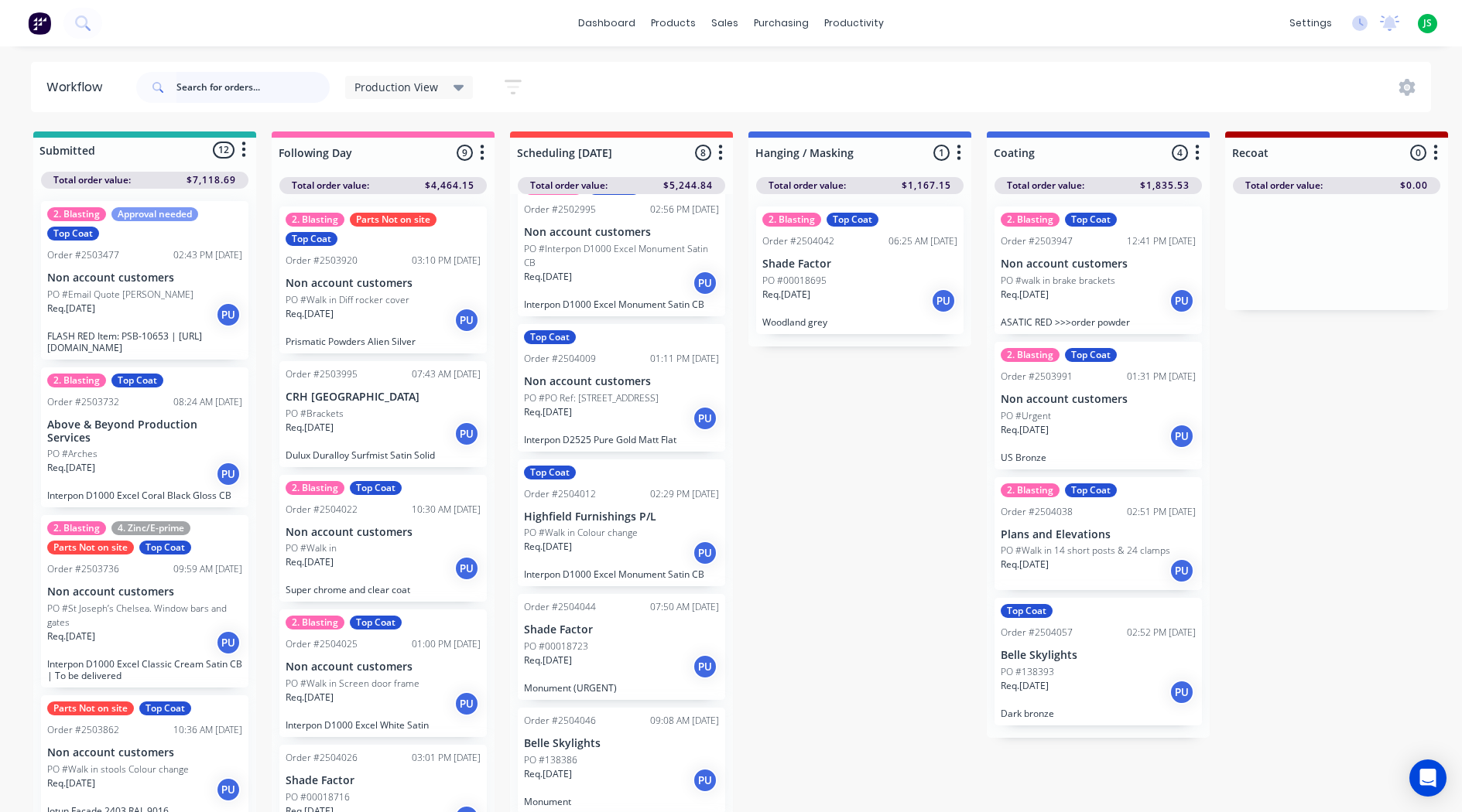
scroll to position [22, 0]
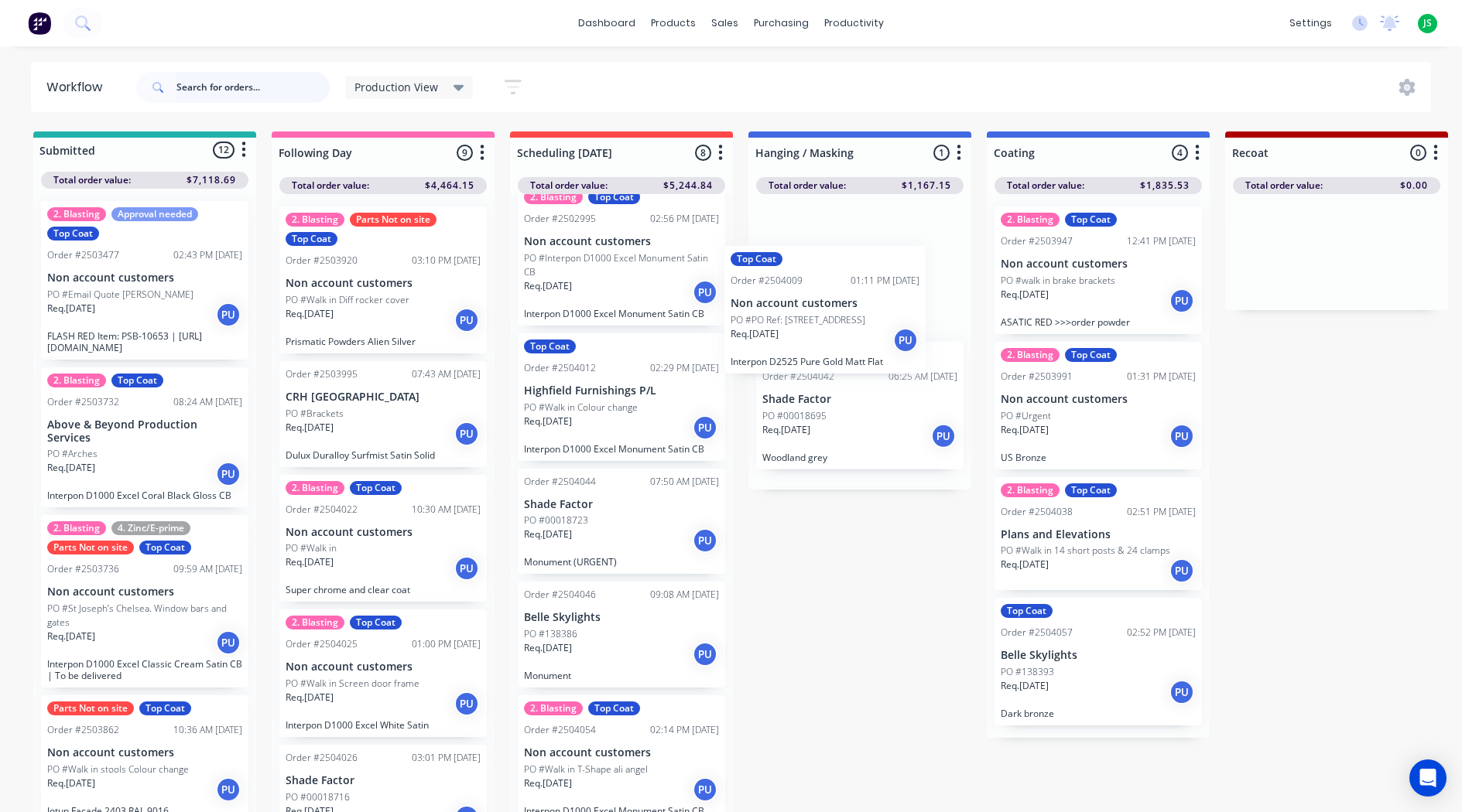
drag, startPoint x: 629, startPoint y: 424, endPoint x: 848, endPoint y: 316, distance: 244.2
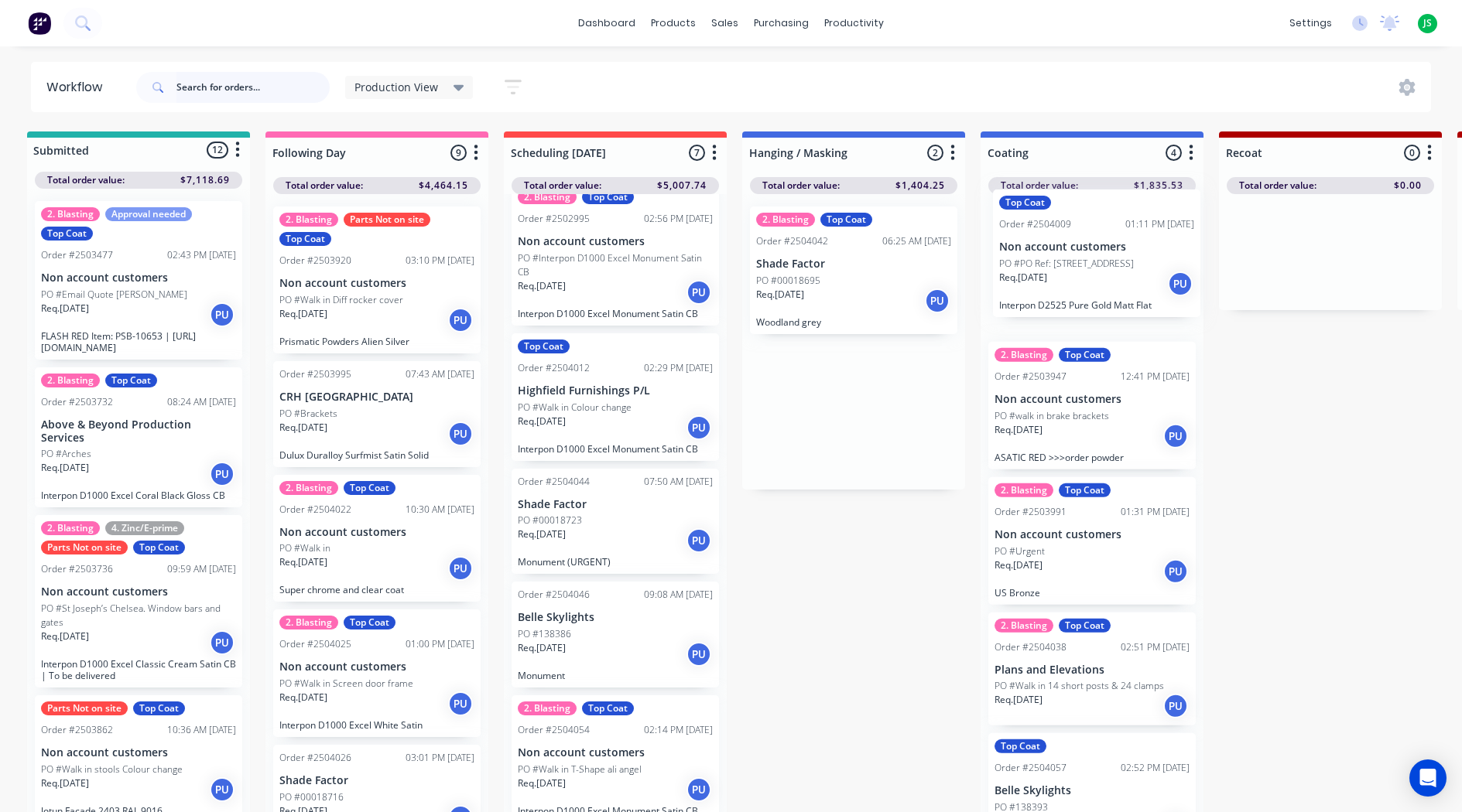
scroll to position [0, 11]
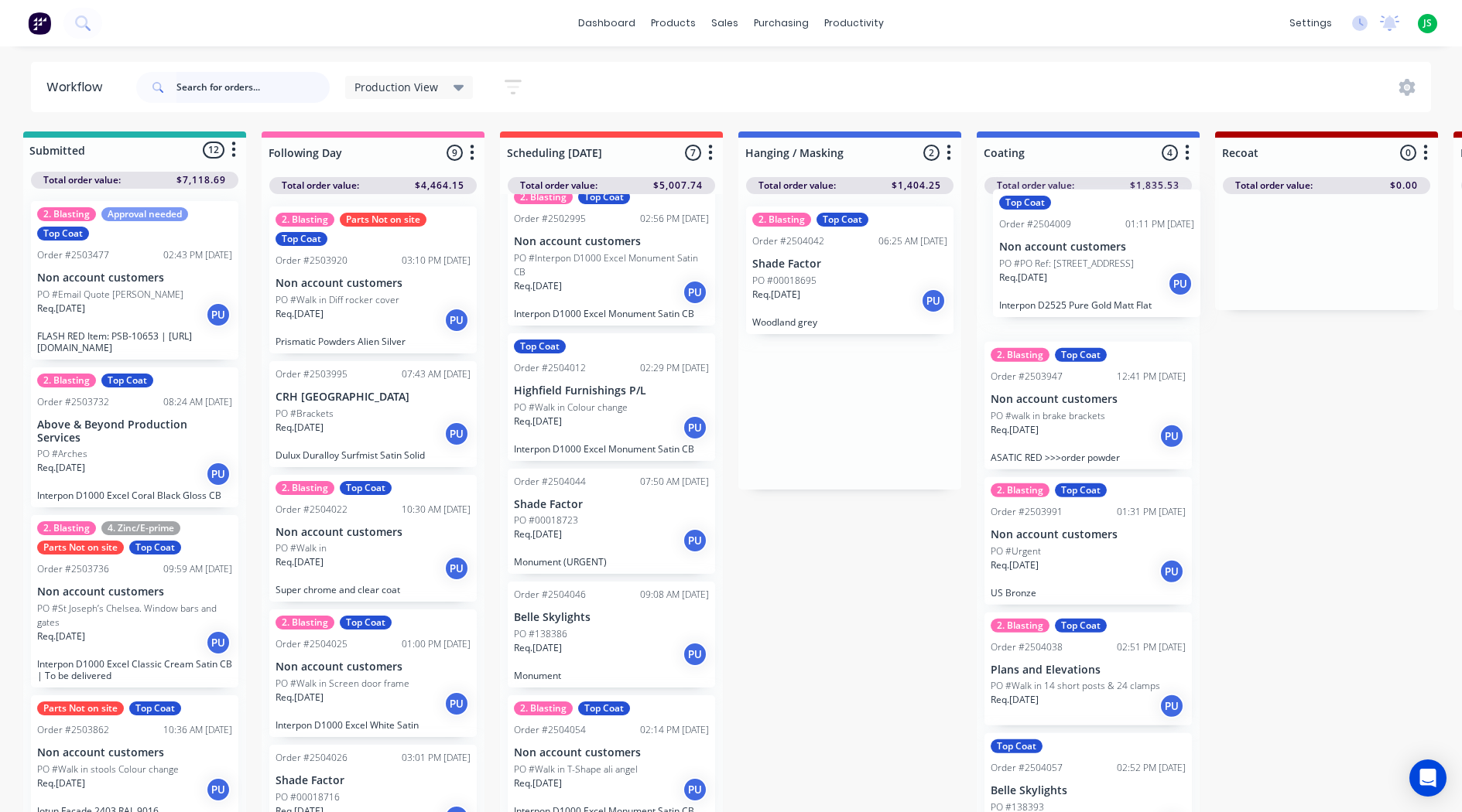
drag, startPoint x: 849, startPoint y: 317, endPoint x: 1095, endPoint y: 289, distance: 247.6
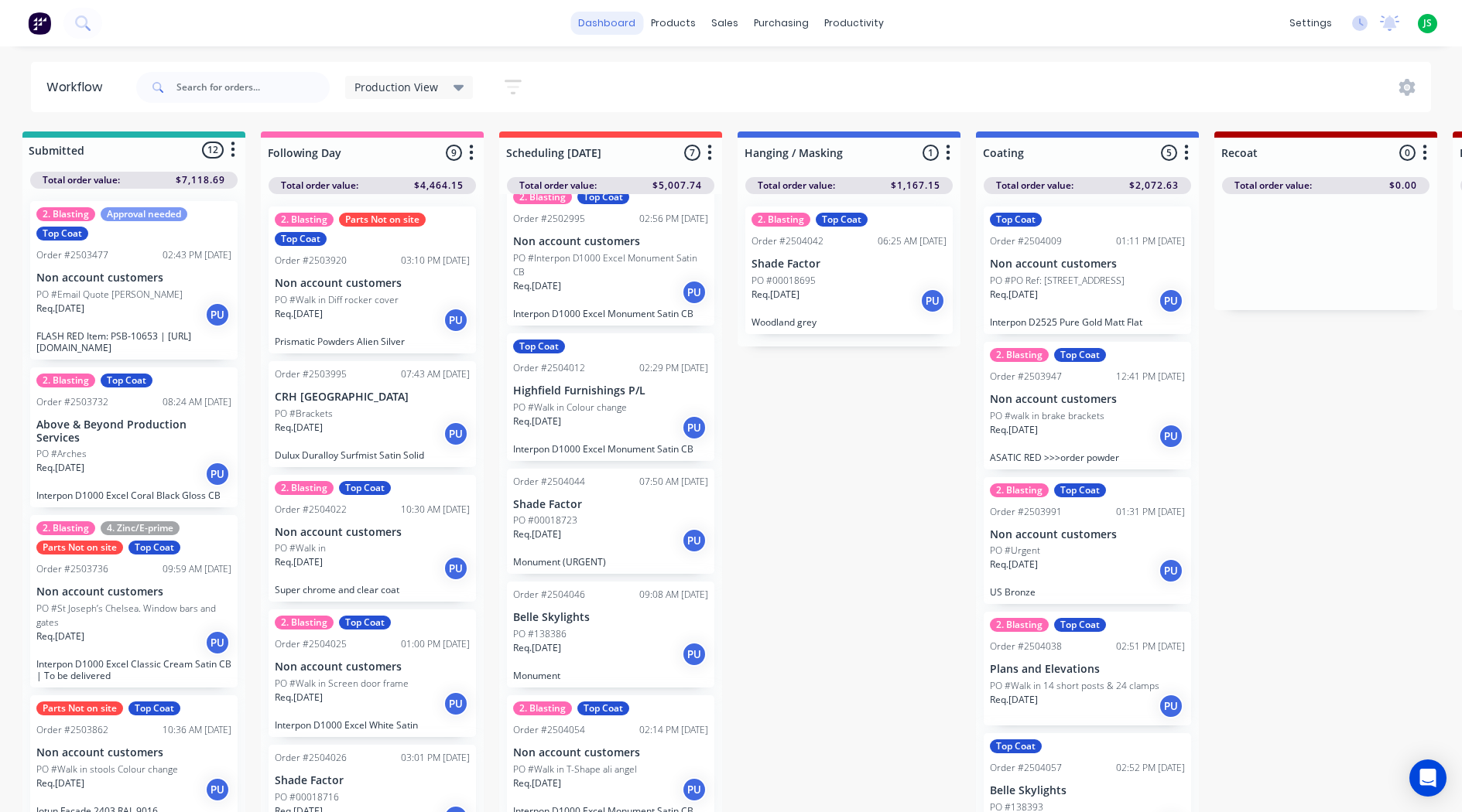
click at [625, 32] on link "dashboard" at bounding box center [606, 23] width 73 height 23
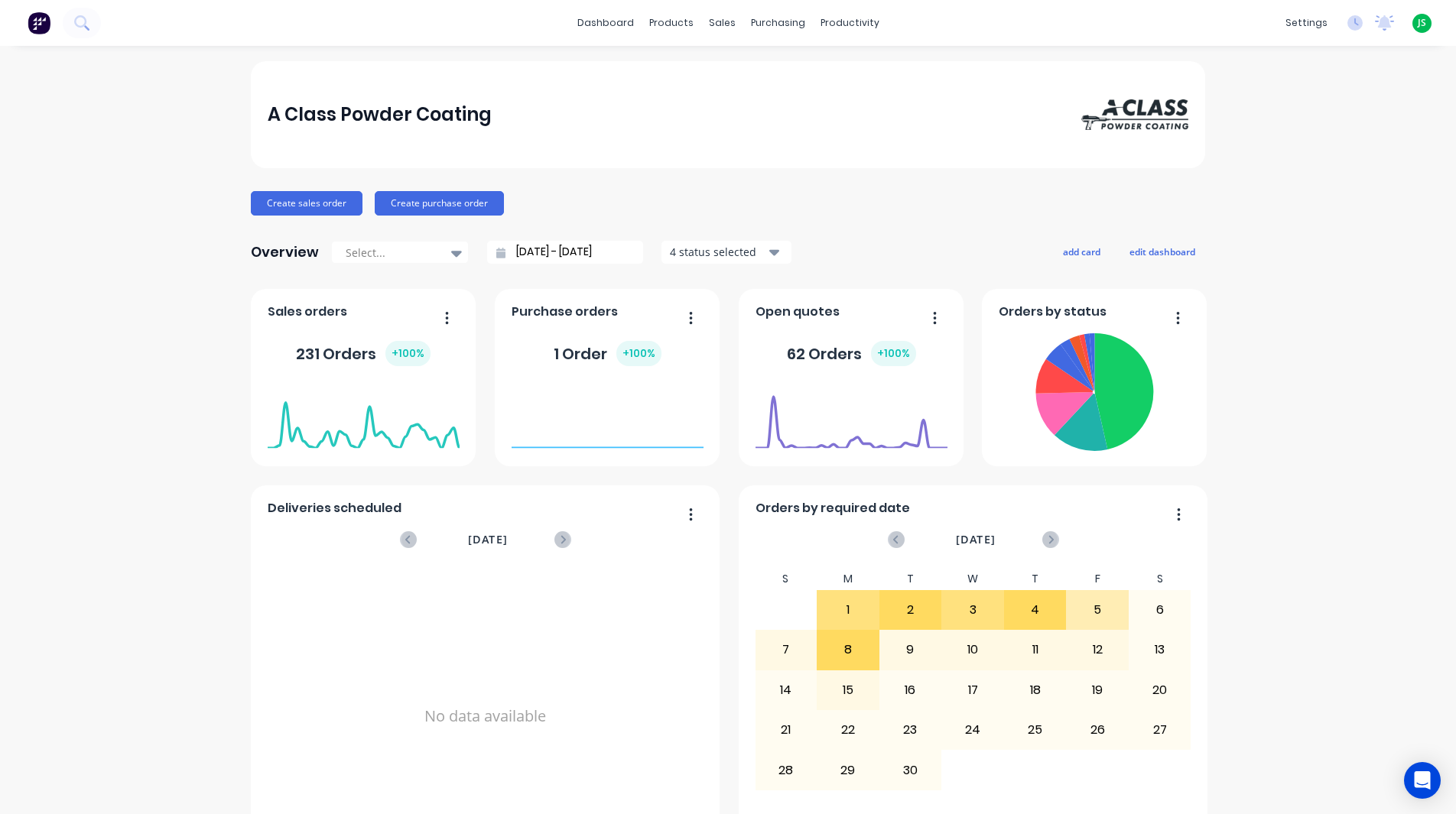
scroll to position [458, 0]
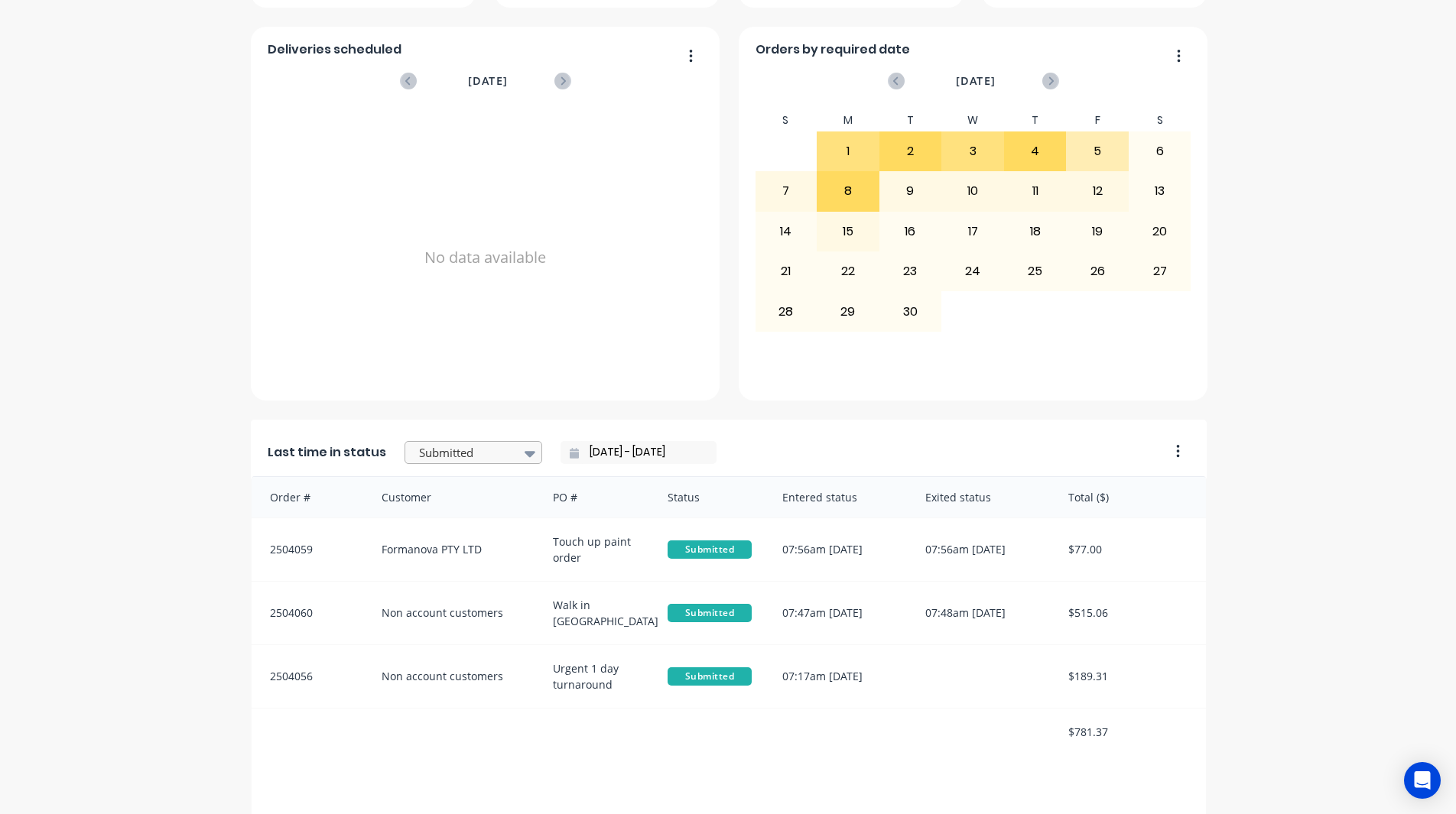
click at [455, 458] on div at bounding box center [465, 453] width 96 height 19
click at [442, 536] on div "Coating" at bounding box center [473, 522] width 138 height 29
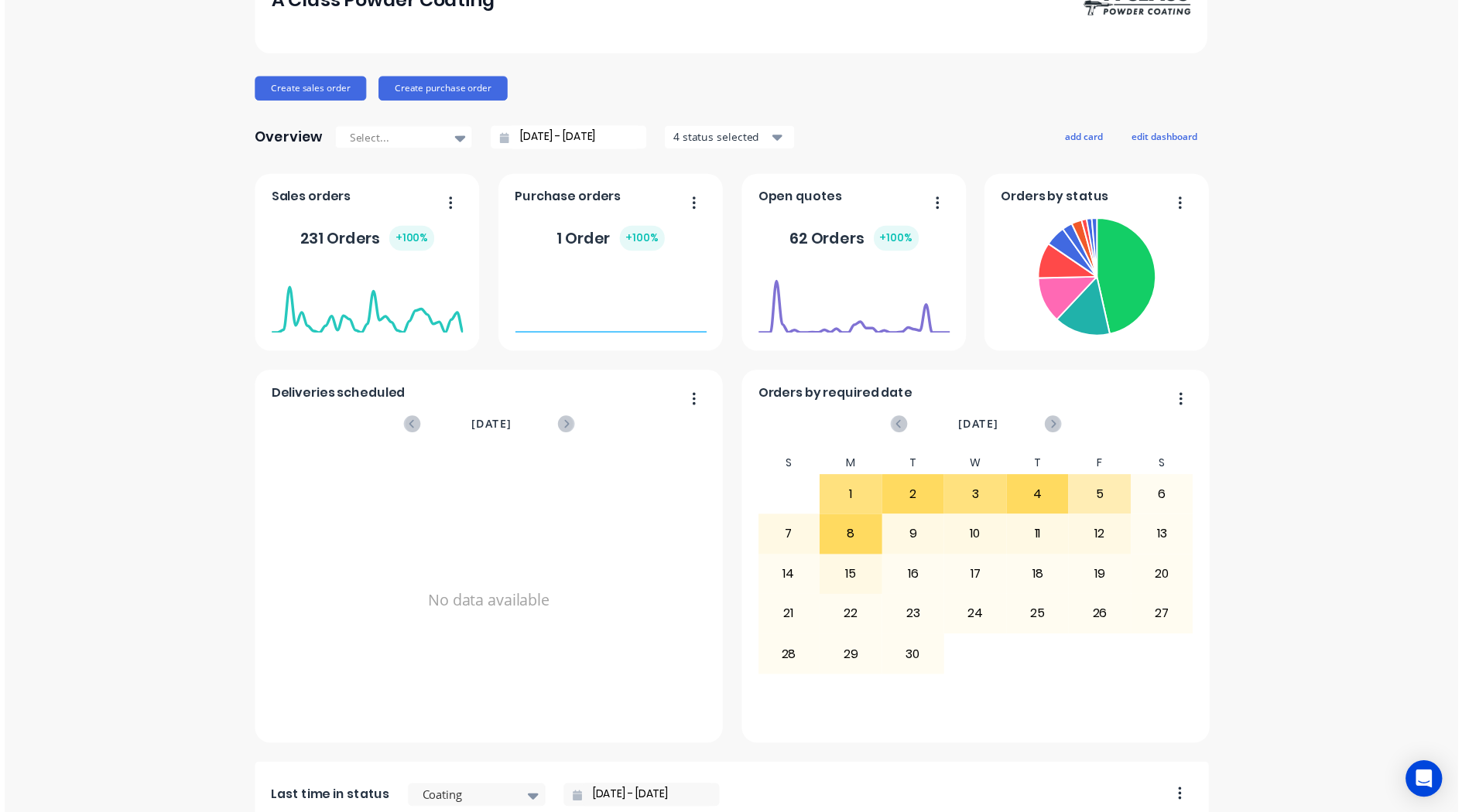
scroll to position [0, 0]
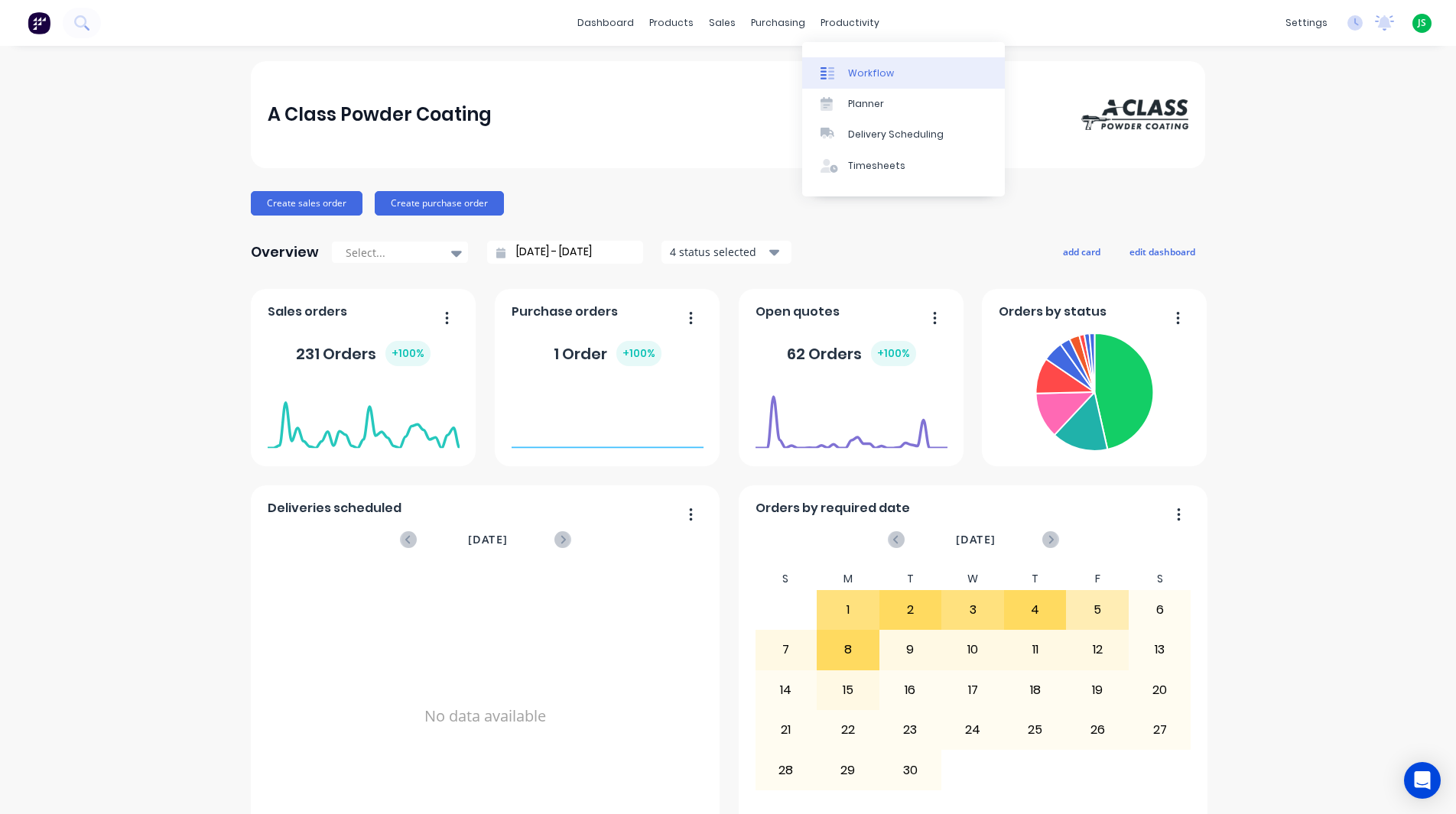
click at [876, 75] on div "Workflow" at bounding box center [870, 73] width 46 height 13
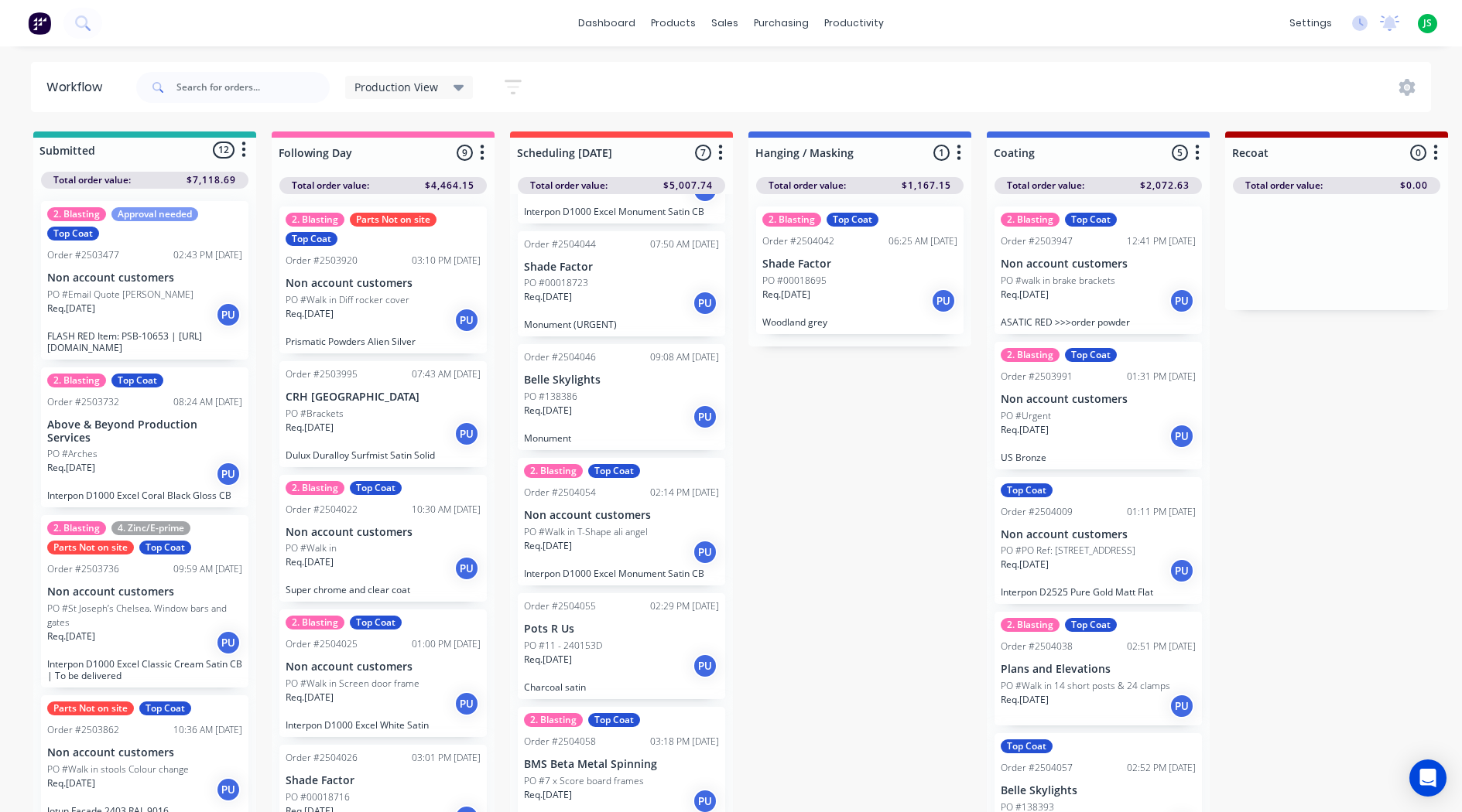
scroll to position [274, 0]
